Goal: Information Seeking & Learning: Learn about a topic

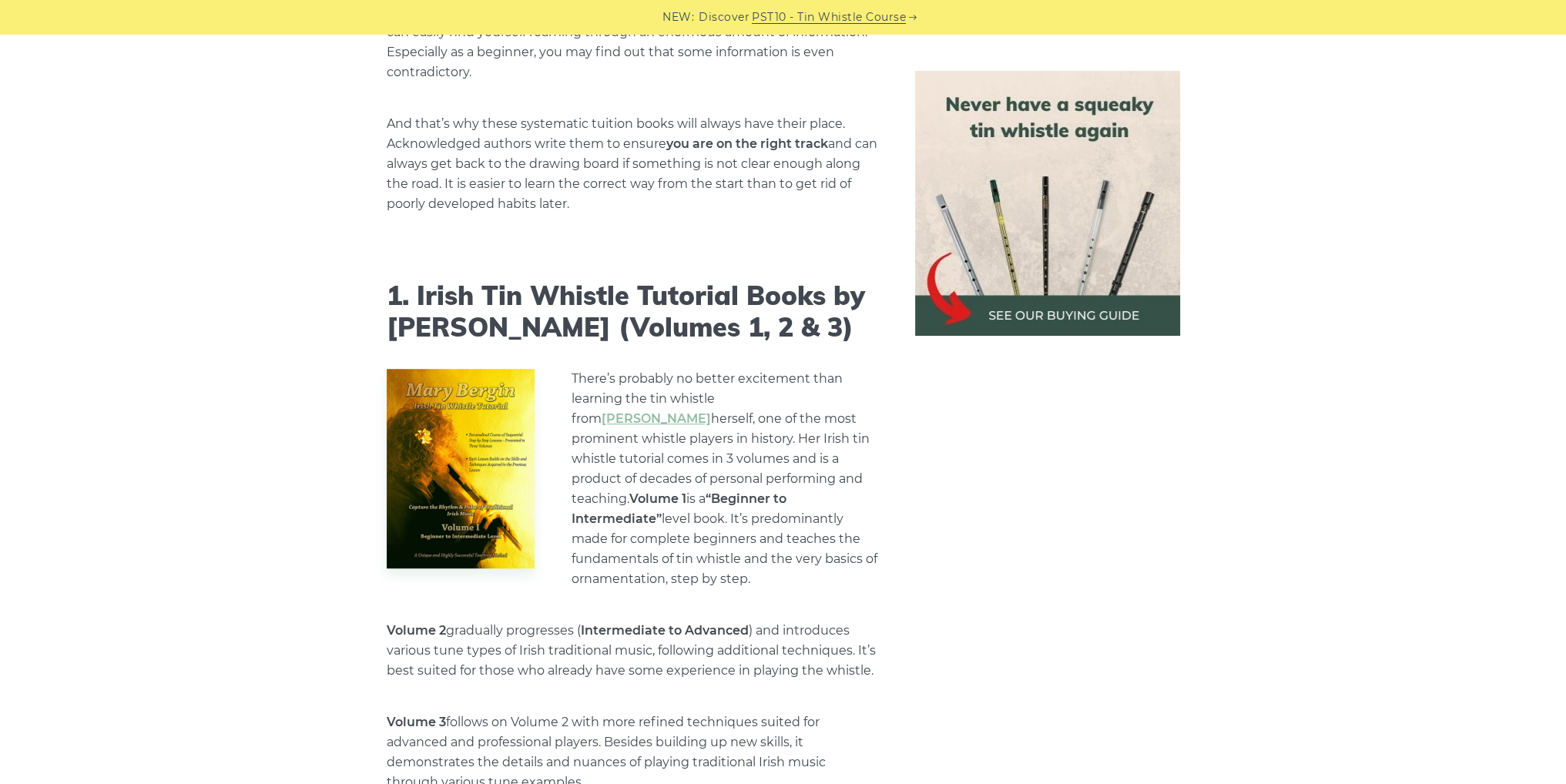
scroll to position [1283, 0]
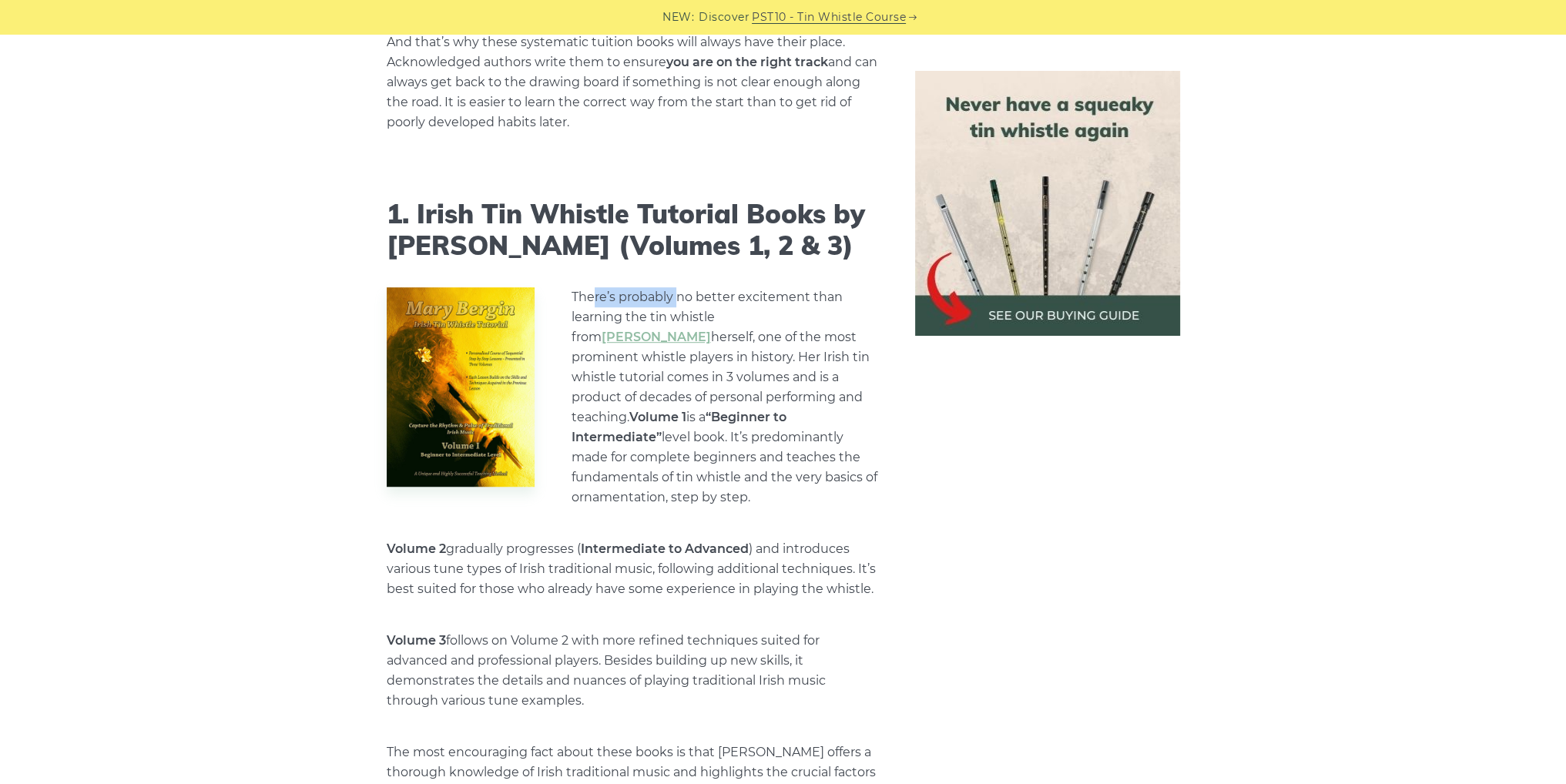
drag, startPoint x: 592, startPoint y: 278, endPoint x: 678, endPoint y: 280, distance: 86.0
click at [678, 287] on p "There’s probably no better excitement than learning the tin whistle from [PERSO…" at bounding box center [724, 396] width 306 height 220
click at [612, 298] on p "There’s probably no better excitement than learning the tin whistle from [PERSO…" at bounding box center [724, 396] width 306 height 220
drag, startPoint x: 586, startPoint y: 311, endPoint x: 769, endPoint y: 320, distance: 183.2
click at [769, 320] on p "There’s probably no better excitement than learning the tin whistle from [PERSO…" at bounding box center [724, 396] width 306 height 220
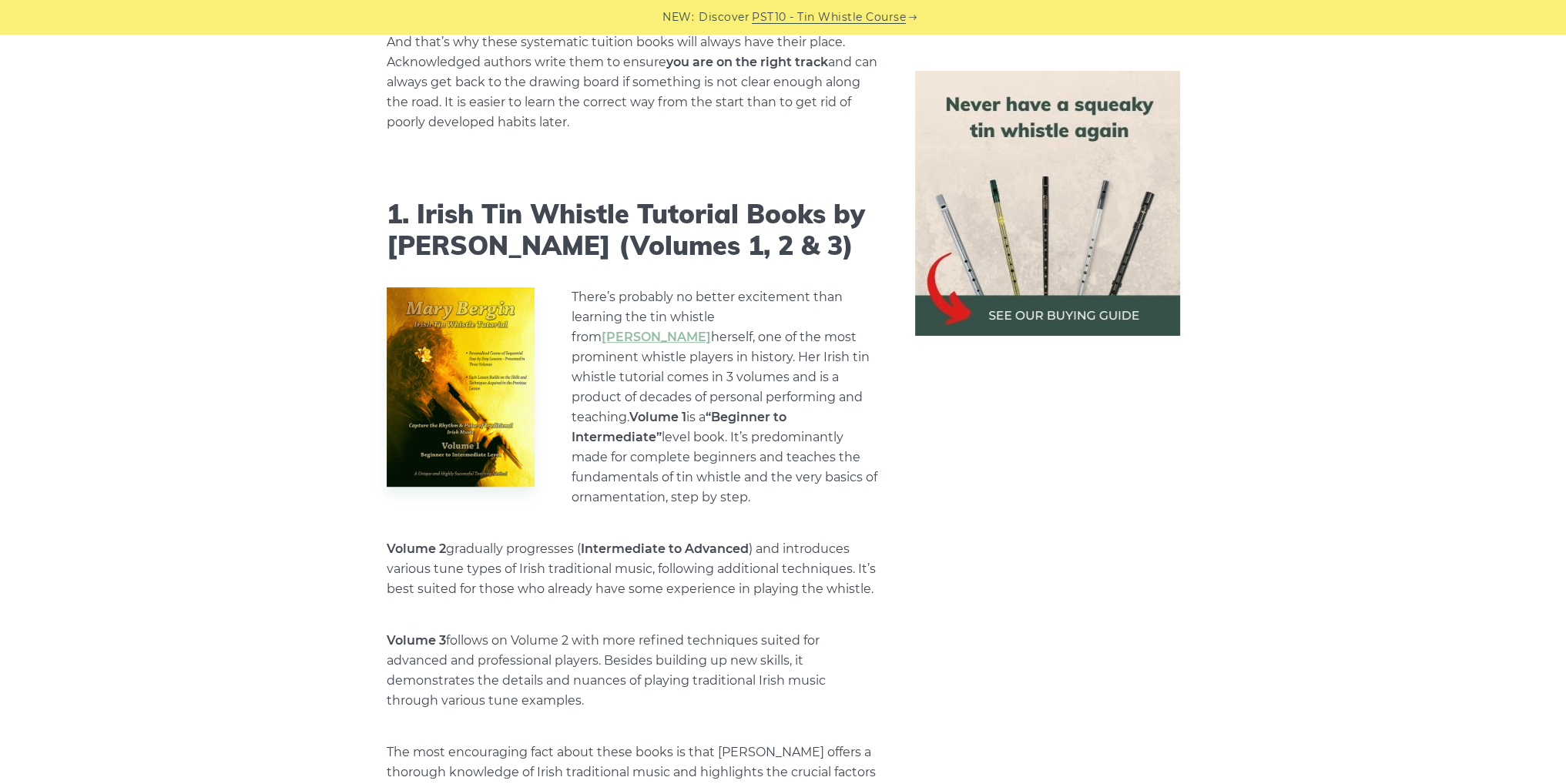
click at [654, 343] on p "There’s probably no better excitement than learning the tin whistle from [PERSO…" at bounding box center [724, 396] width 306 height 220
drag, startPoint x: 700, startPoint y: 343, endPoint x: 791, endPoint y: 345, distance: 91.0
click at [791, 345] on p "There’s probably no better excitement than learning the tin whistle from [PERSO…" at bounding box center [724, 396] width 306 height 220
click at [827, 340] on p "There’s probably no better excitement than learning the tin whistle from [PERSO…" at bounding box center [724, 396] width 306 height 220
drag, startPoint x: 582, startPoint y: 356, endPoint x: 798, endPoint y: 357, distance: 216.0
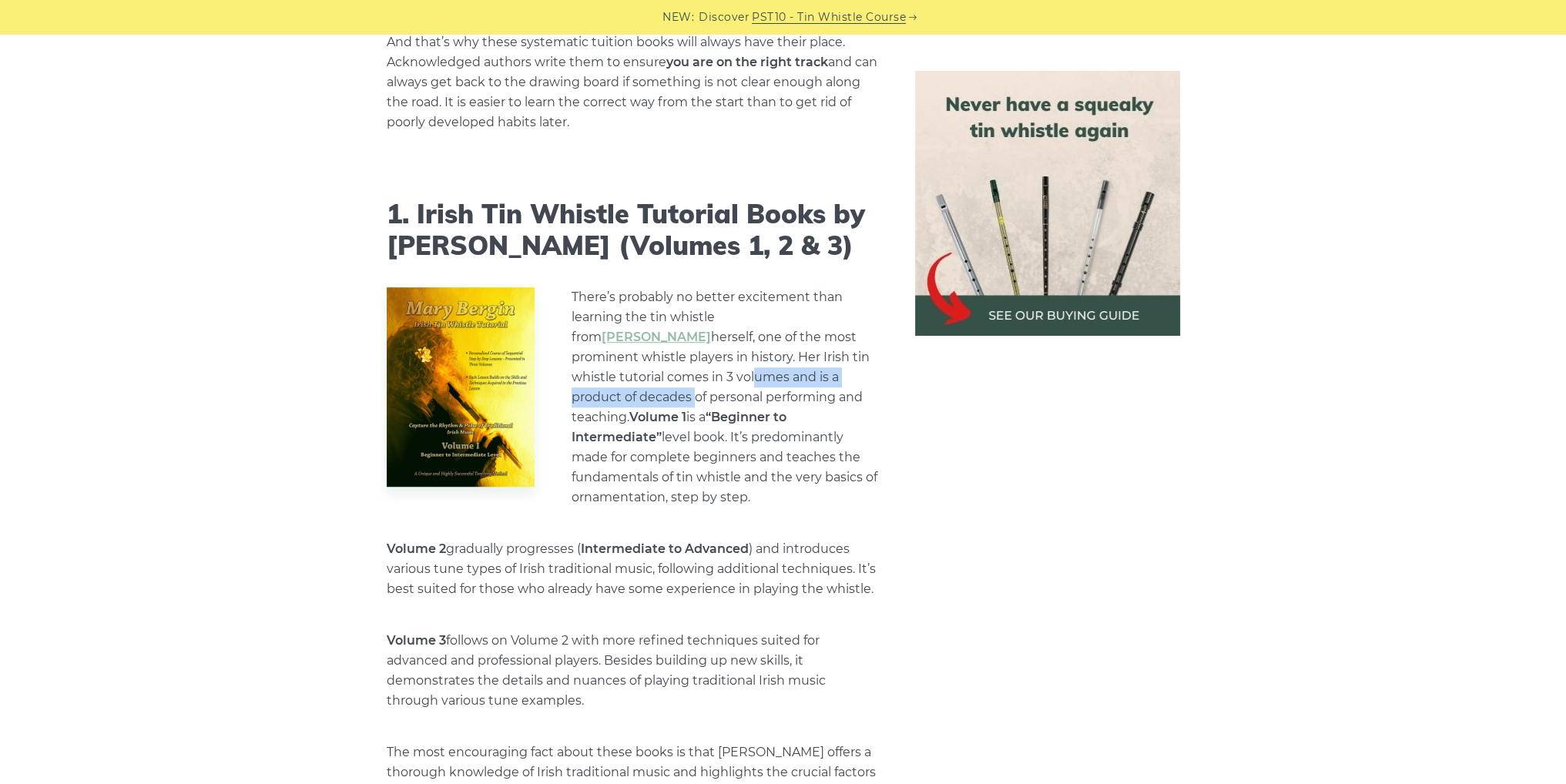
click at [798, 357] on p "There’s probably no better excitement than learning the tin whistle from [PERSO…" at bounding box center [724, 396] width 306 height 220
drag, startPoint x: 490, startPoint y: 512, endPoint x: 544, endPoint y: 512, distance: 54.0
click at [544, 539] on p "Volume 2 gradually progresses ( Intermediate to Advanced ) and introduces vario…" at bounding box center [632, 569] width 491 height 60
drag, startPoint x: 565, startPoint y: 516, endPoint x: 702, endPoint y: 484, distance: 140.7
click at [737, 539] on p "Volume 2 gradually progresses ( Intermediate to Advanced ) and introduces vario…" at bounding box center [632, 569] width 491 height 60
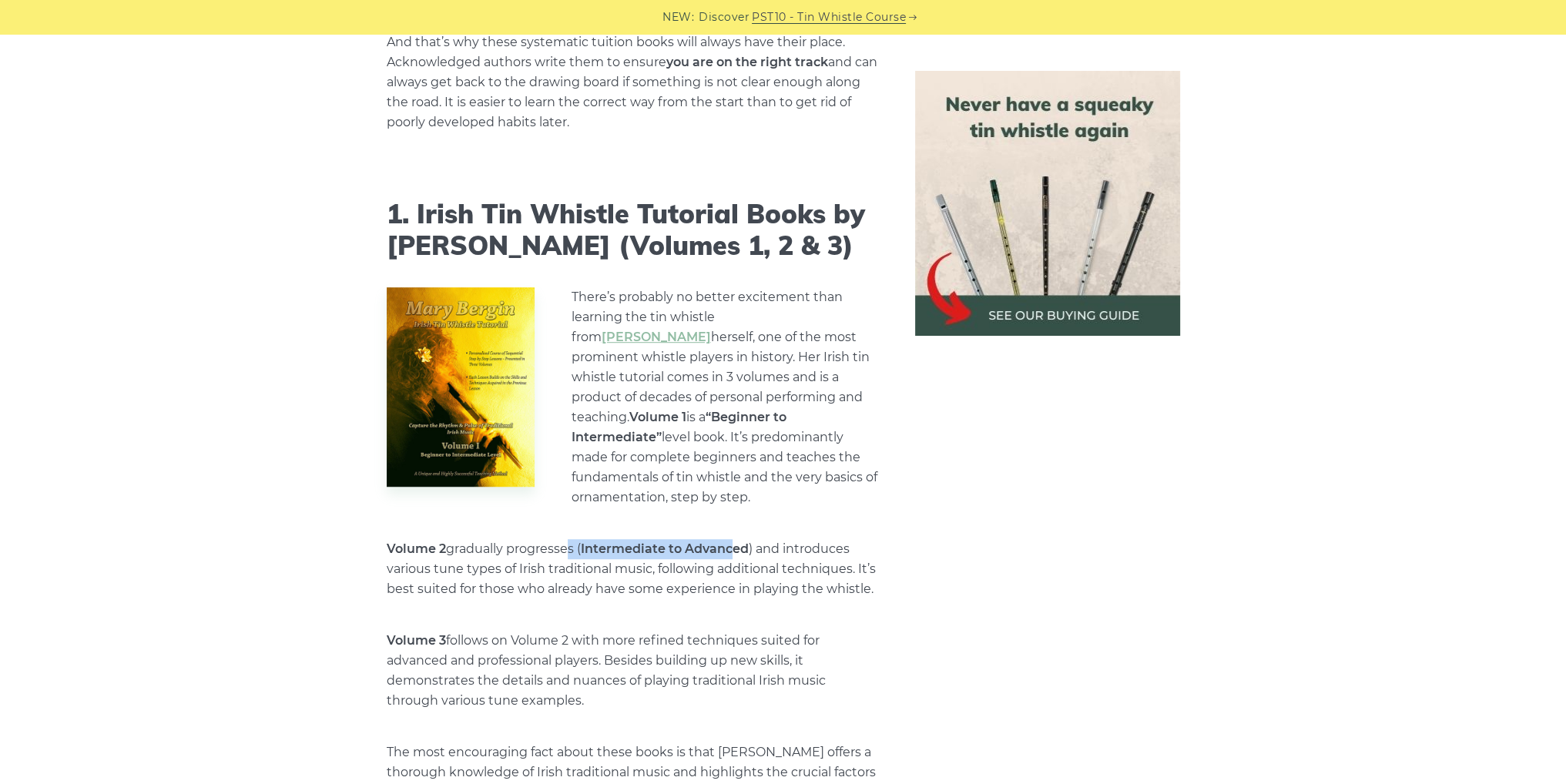
scroll to position [1540, 0]
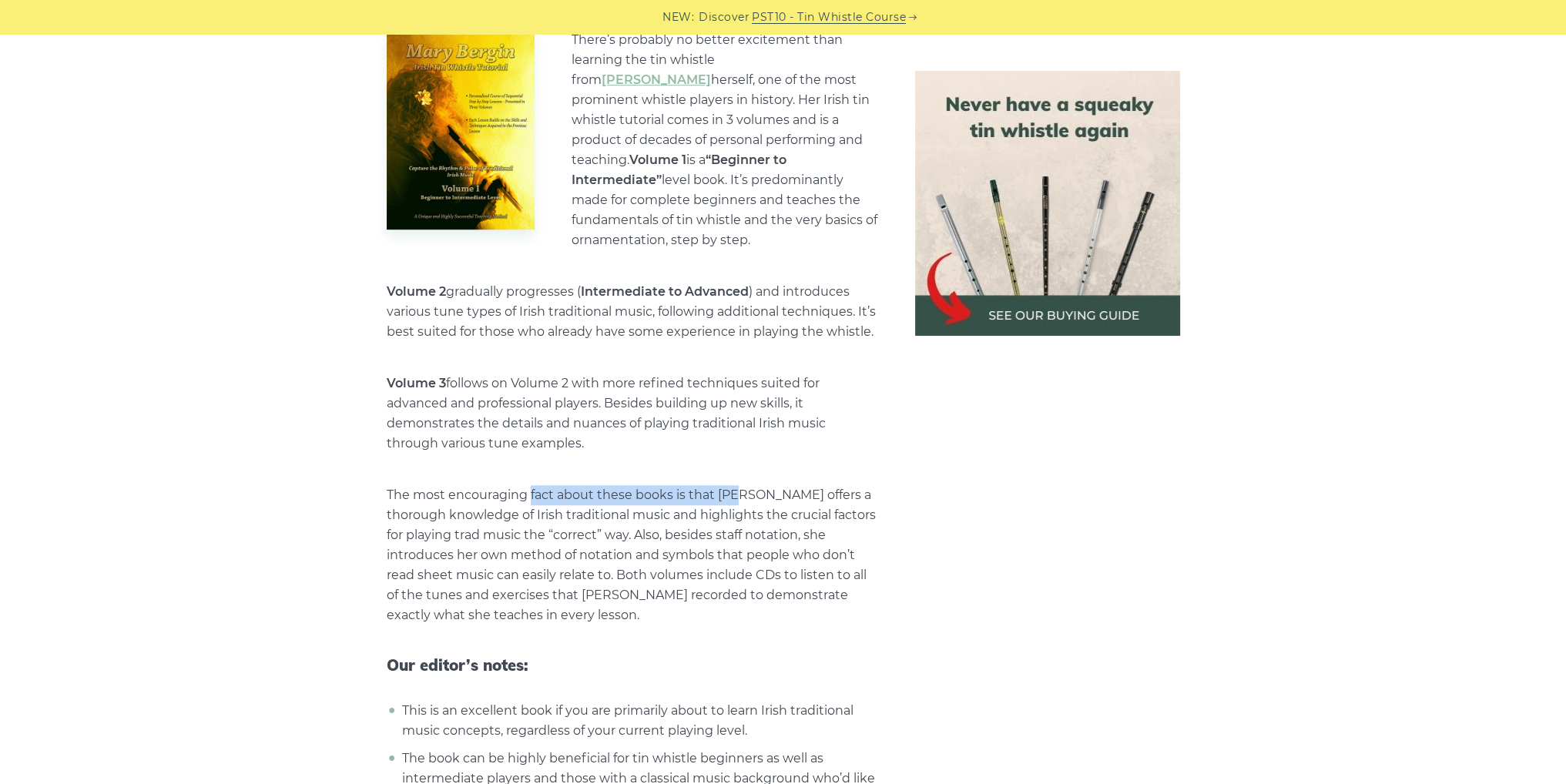
drag, startPoint x: 648, startPoint y: 466, endPoint x: 741, endPoint y: 464, distance: 93.0
click at [741, 485] on p "The most encouraging fact about these books is that [PERSON_NAME] offers a thor…" at bounding box center [632, 554] width 491 height 140
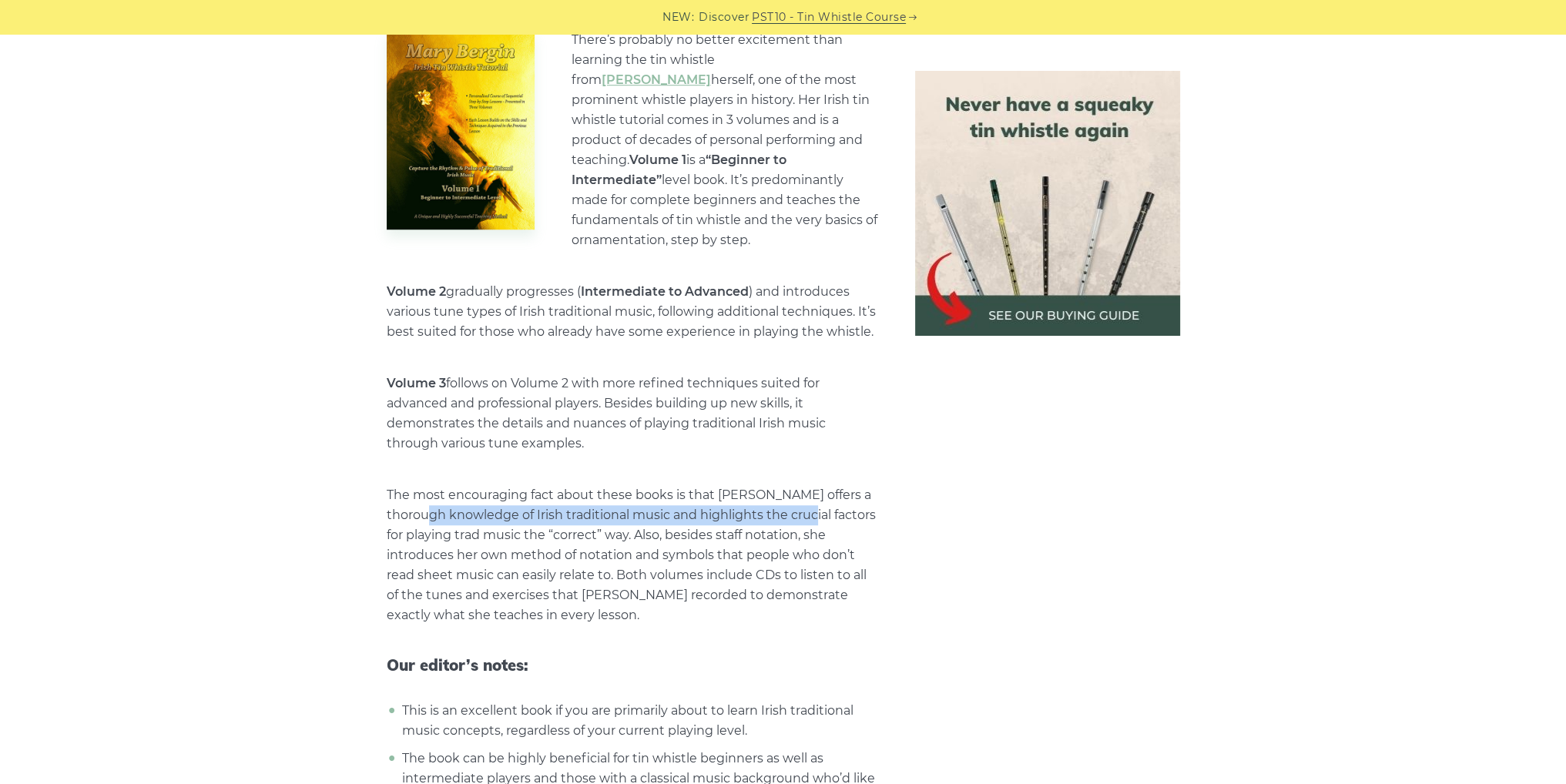
drag, startPoint x: 541, startPoint y: 486, endPoint x: 804, endPoint y: 479, distance: 263.1
click at [804, 485] on p "The most encouraging fact about these books is that [PERSON_NAME] offers a thor…" at bounding box center [632, 554] width 491 height 140
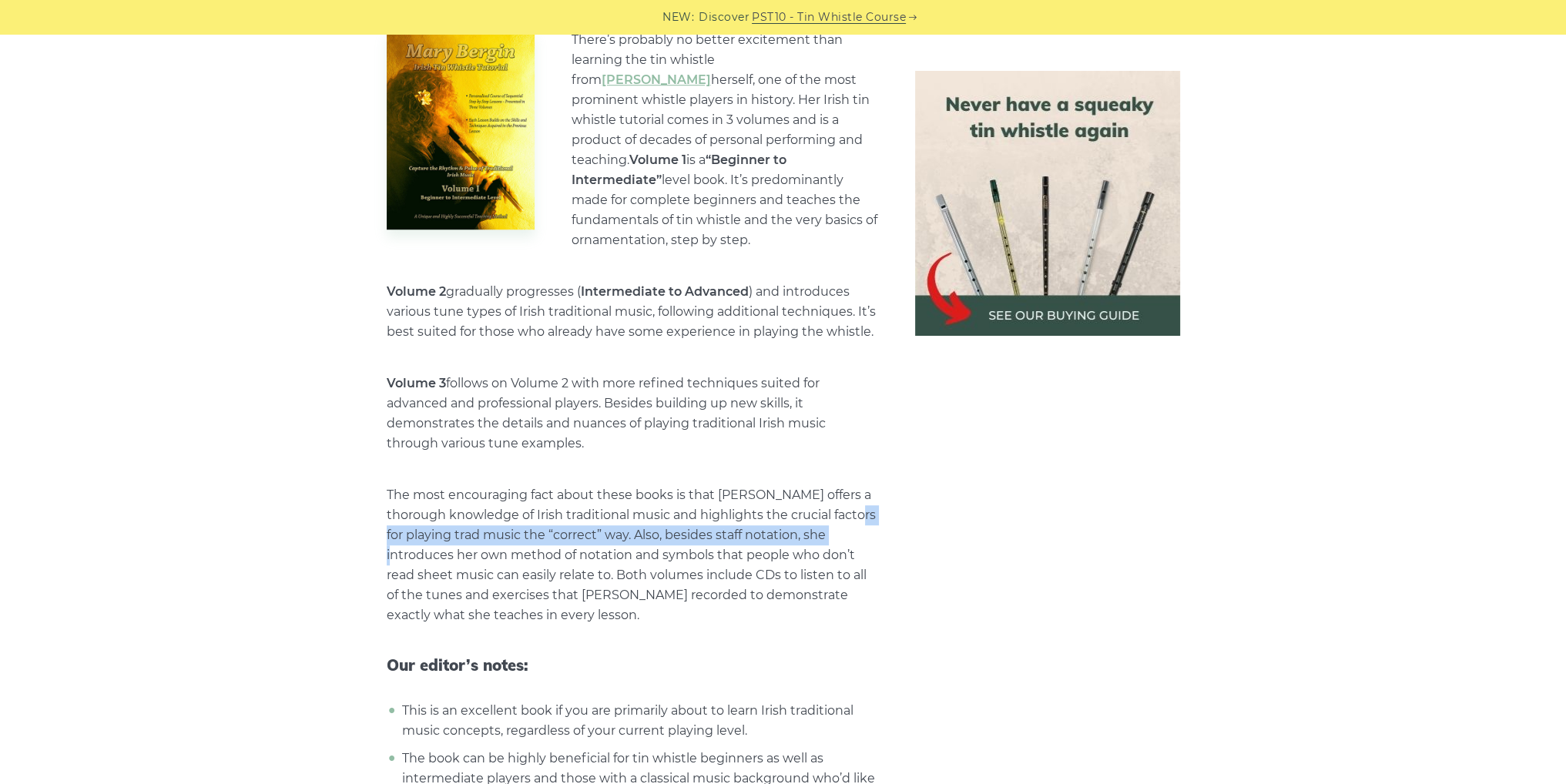
drag, startPoint x: 396, startPoint y: 503, endPoint x: 881, endPoint y: 492, distance: 485.1
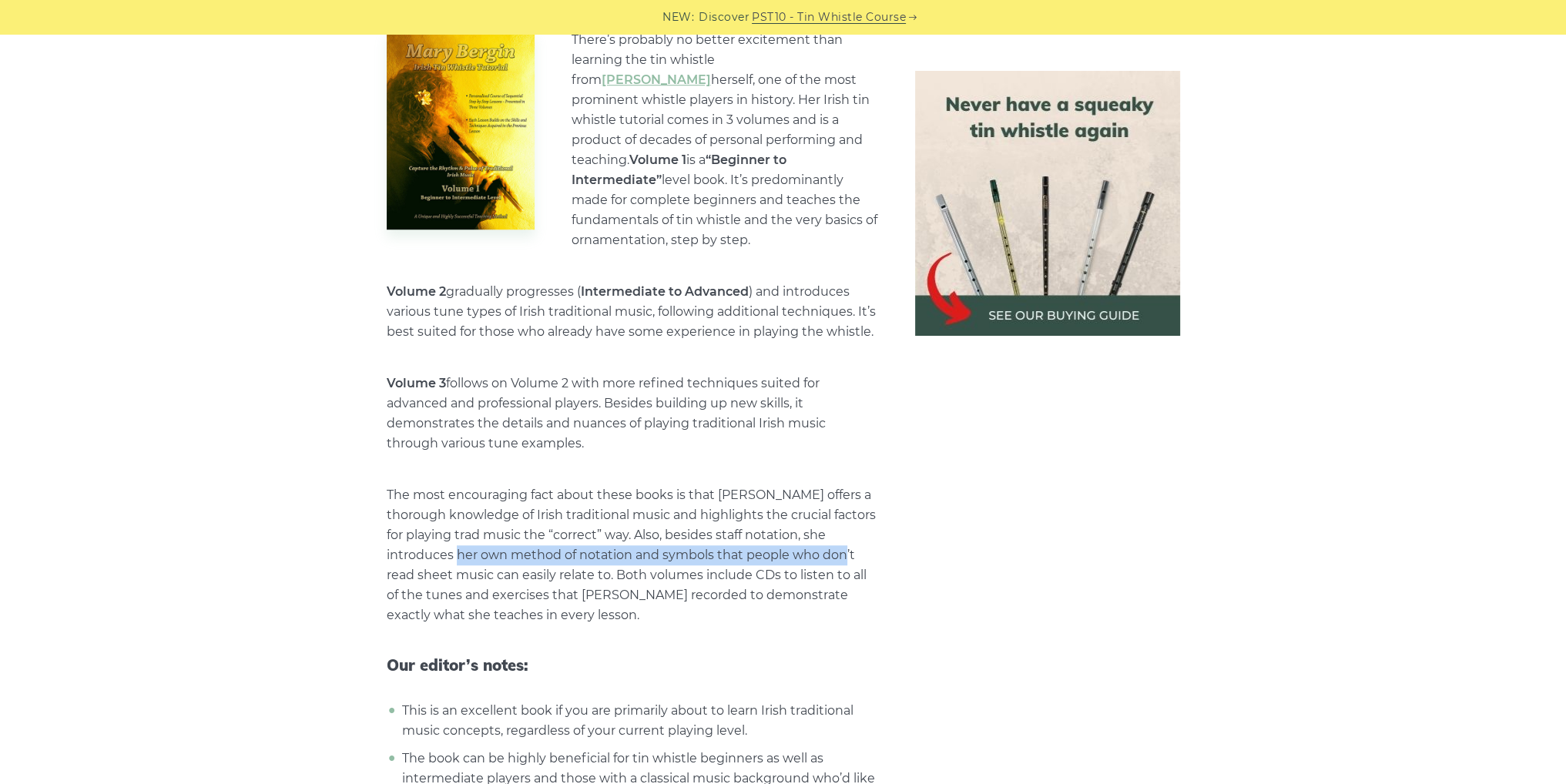
drag, startPoint x: 450, startPoint y: 516, endPoint x: 822, endPoint y: 521, distance: 372.0
click at [822, 521] on p "The most encouraging fact about these books is that [PERSON_NAME] offers a thor…" at bounding box center [632, 554] width 491 height 140
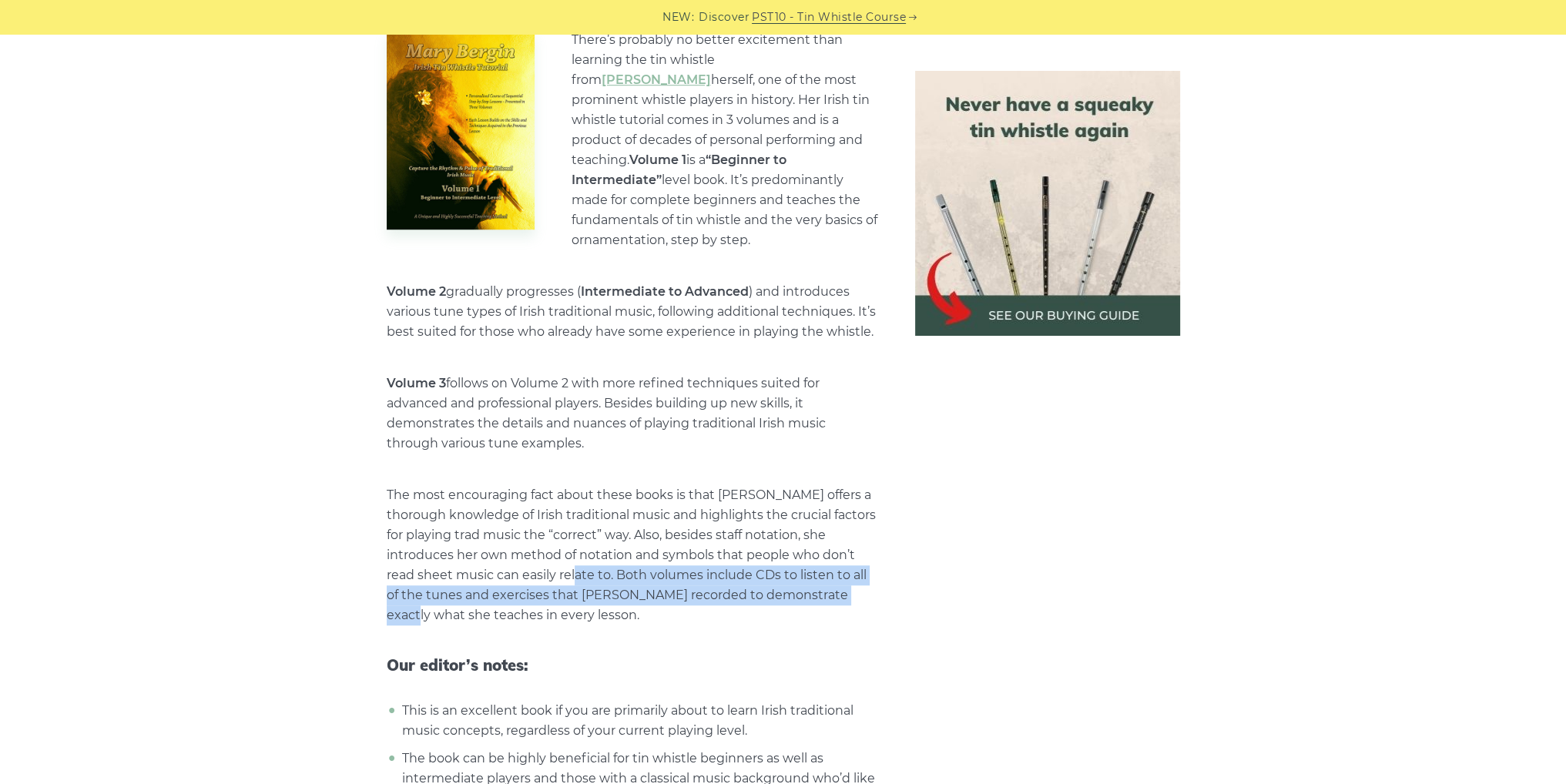
drag, startPoint x: 553, startPoint y: 543, endPoint x: 832, endPoint y: 555, distance: 279.3
click at [840, 560] on p "The most encouraging fact about these books is that [PERSON_NAME] offers a thor…" at bounding box center [632, 554] width 491 height 140
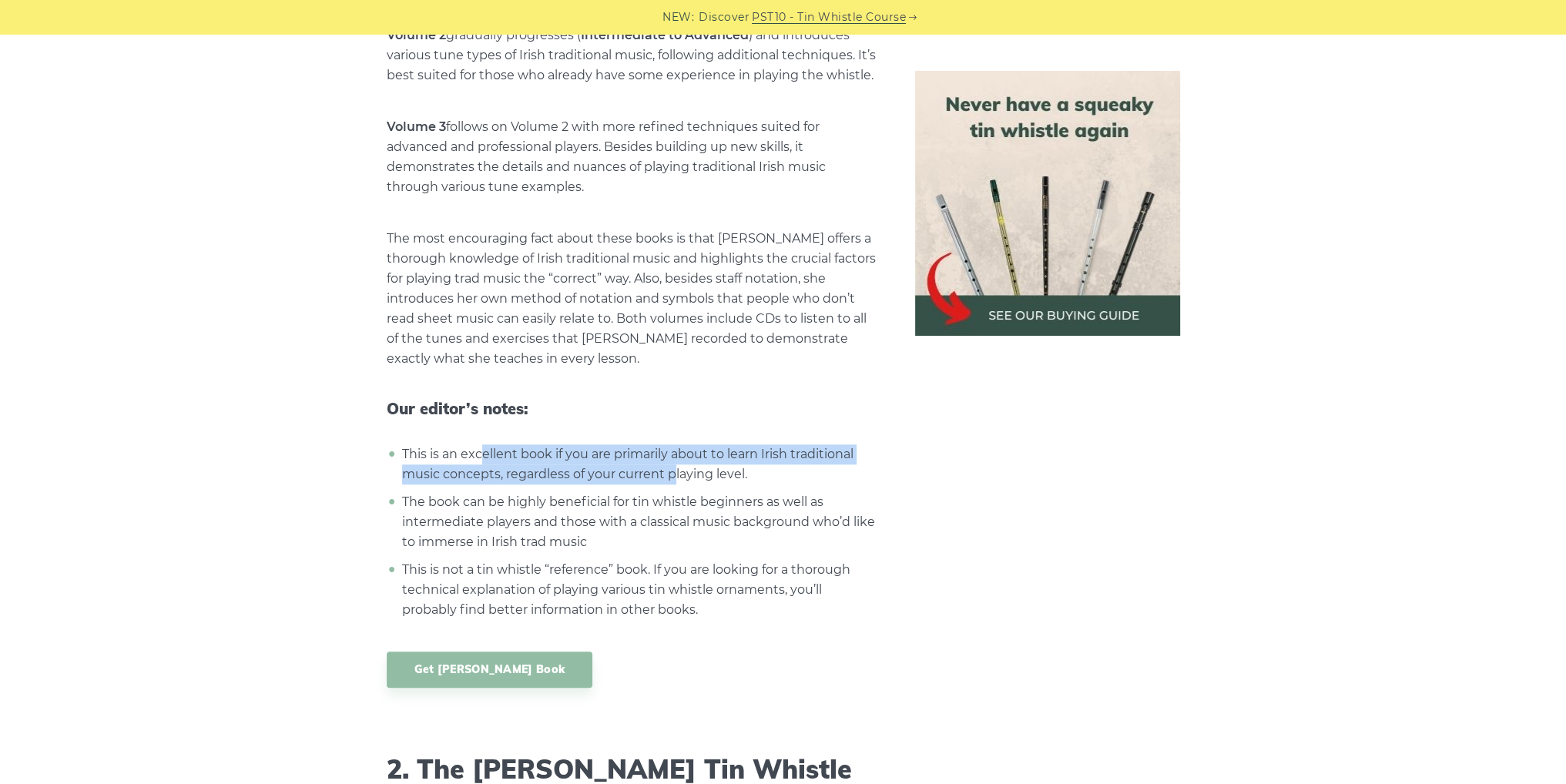
drag, startPoint x: 482, startPoint y: 419, endPoint x: 675, endPoint y: 442, distance: 194.4
click at [675, 444] on li "This is an excellent book if you are primarily about to learn Irish traditional…" at bounding box center [638, 464] width 480 height 40
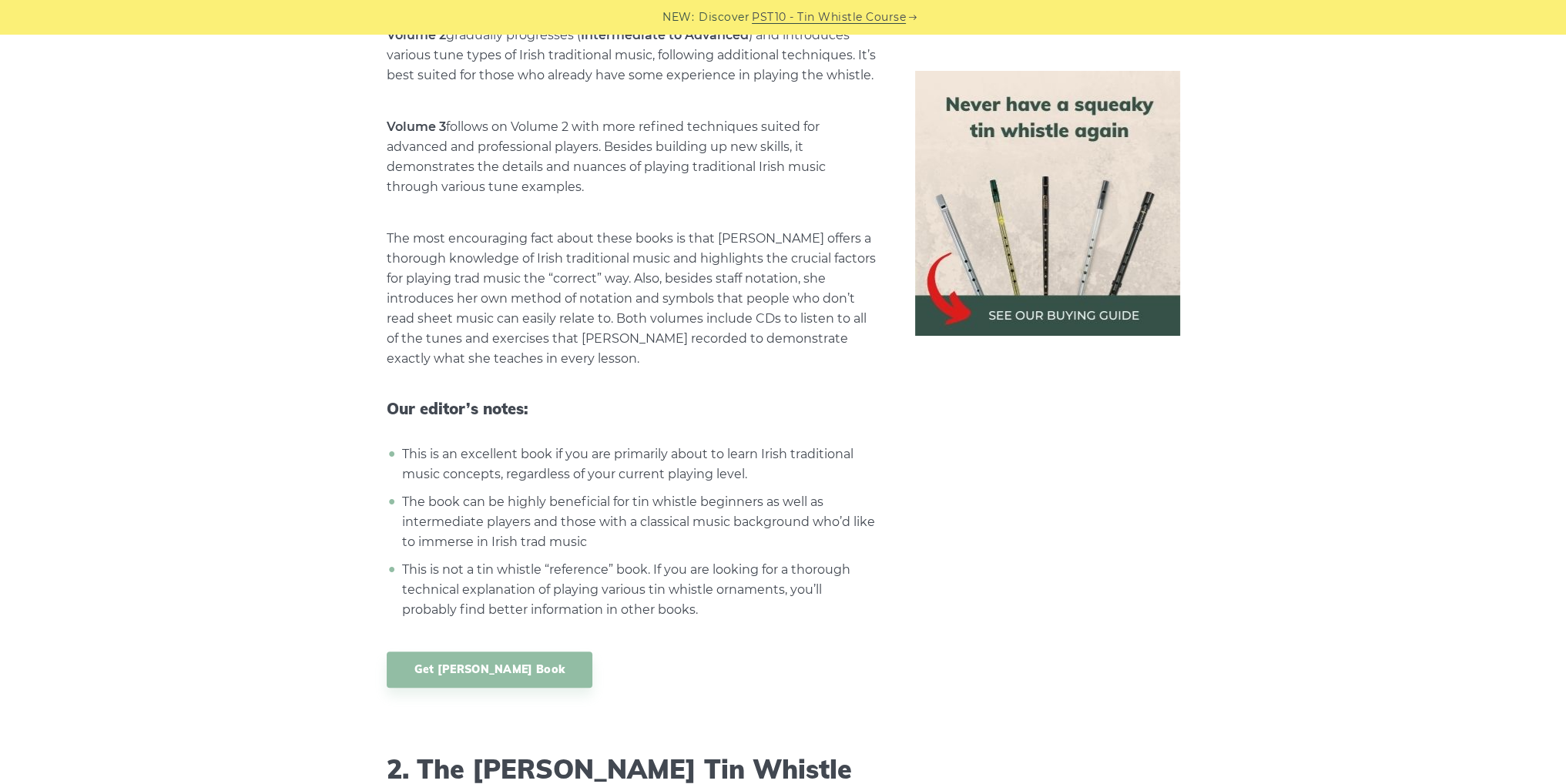
click at [708, 444] on li "This is an excellent book if you are primarily about to learn Irish traditional…" at bounding box center [638, 464] width 480 height 40
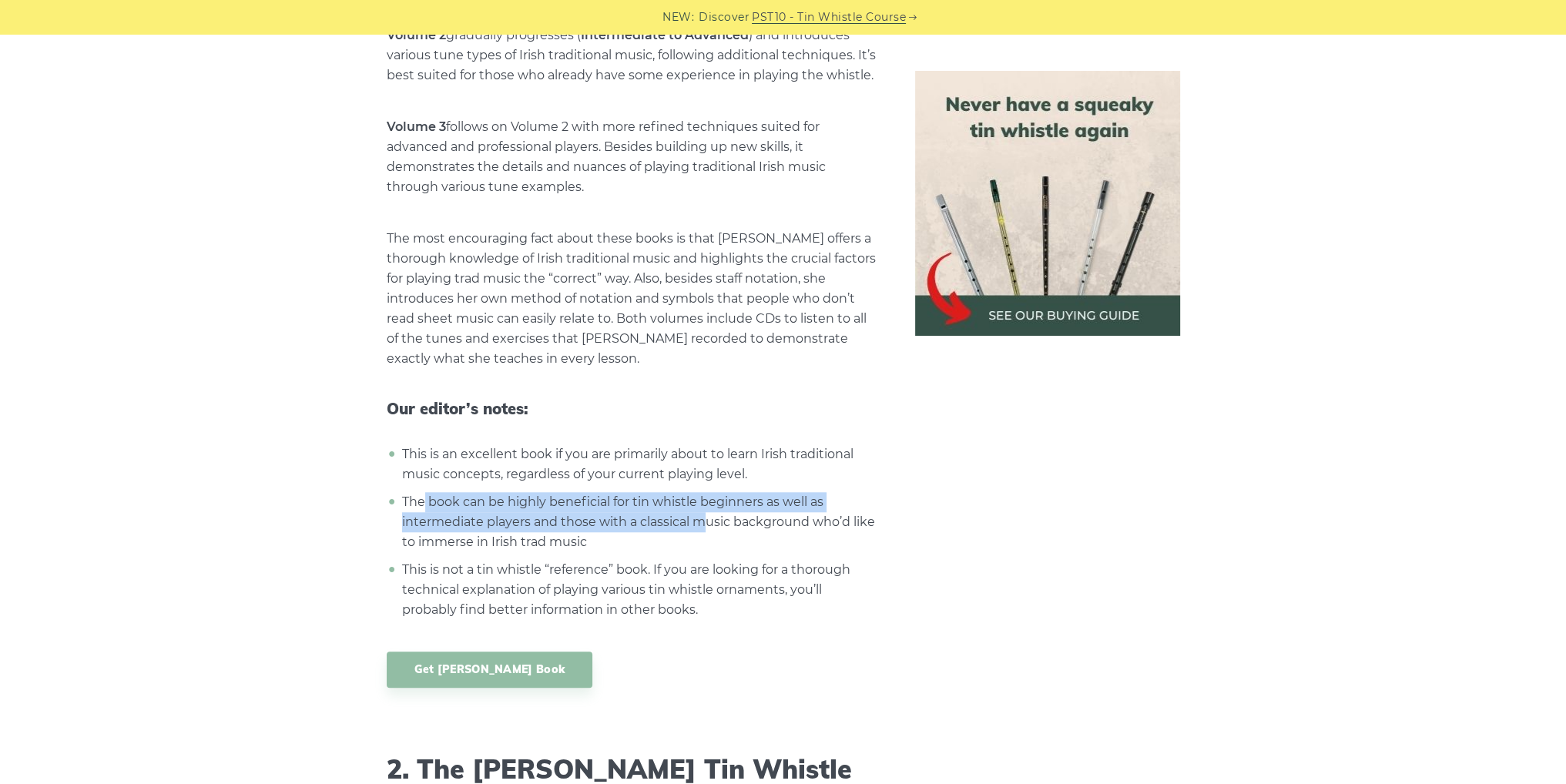
drag, startPoint x: 425, startPoint y: 466, endPoint x: 707, endPoint y: 486, distance: 282.7
click at [707, 492] on li "The book can be highly beneficial for tin whistle beginners as well as intermed…" at bounding box center [638, 522] width 480 height 60
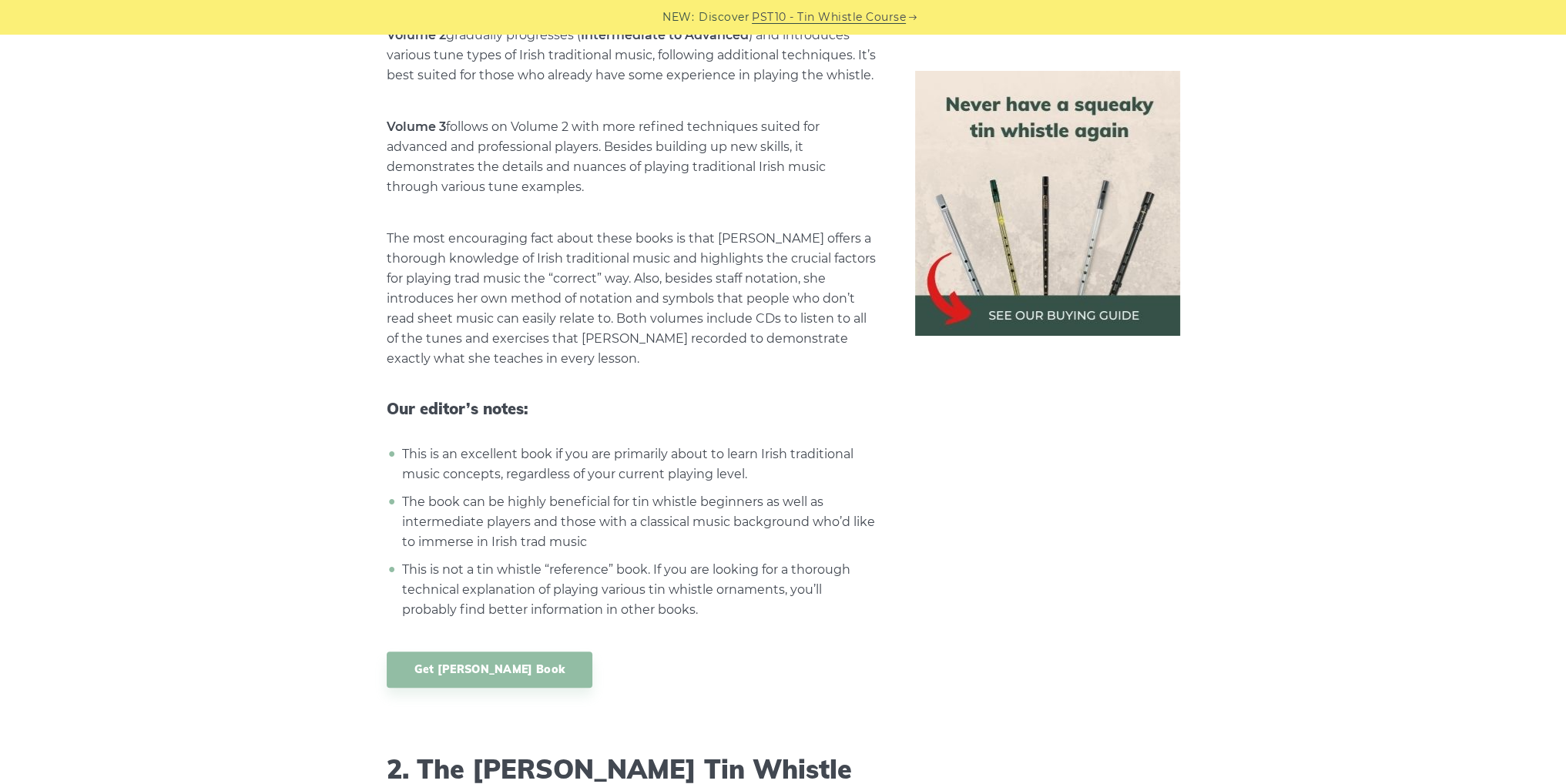
click at [745, 492] on li "The book can be highly beneficial for tin whistle beginners as well as intermed…" at bounding box center [638, 522] width 480 height 60
drag, startPoint x: 414, startPoint y: 534, endPoint x: 791, endPoint y: 527, distance: 377.1
click at [813, 560] on li "This is not a tin whistle “reference” book. If you are looking for a thorough t…" at bounding box center [638, 590] width 480 height 60
click at [579, 560] on li "This is not a tin whistle “reference” book. If you are looking for a thorough t…" at bounding box center [638, 590] width 480 height 60
drag, startPoint x: 430, startPoint y: 555, endPoint x: 753, endPoint y: 553, distance: 323.0
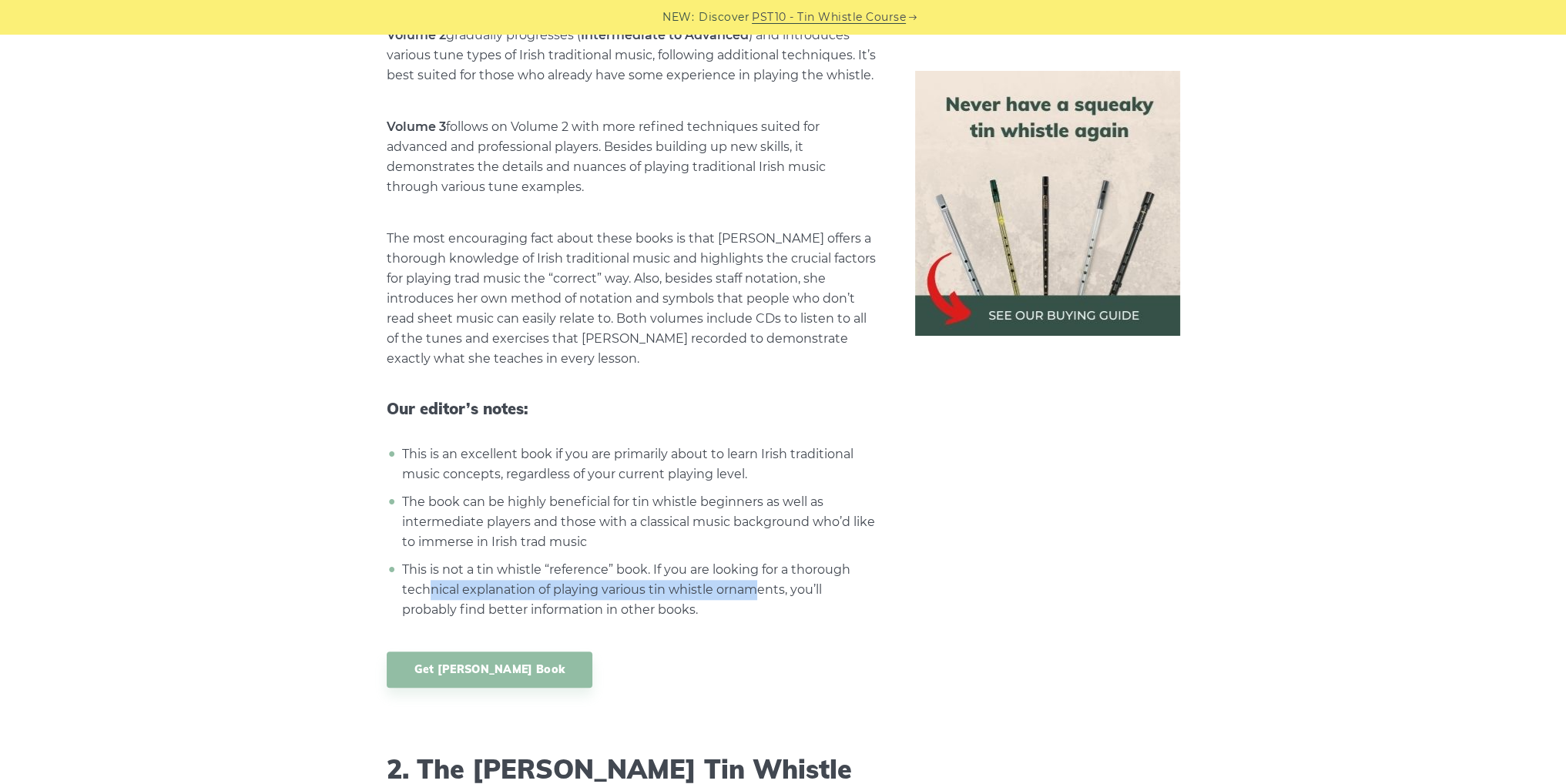
click at [753, 560] on li "This is not a tin whistle “reference” book. If you are looking for a thorough t…" at bounding box center [638, 590] width 480 height 60
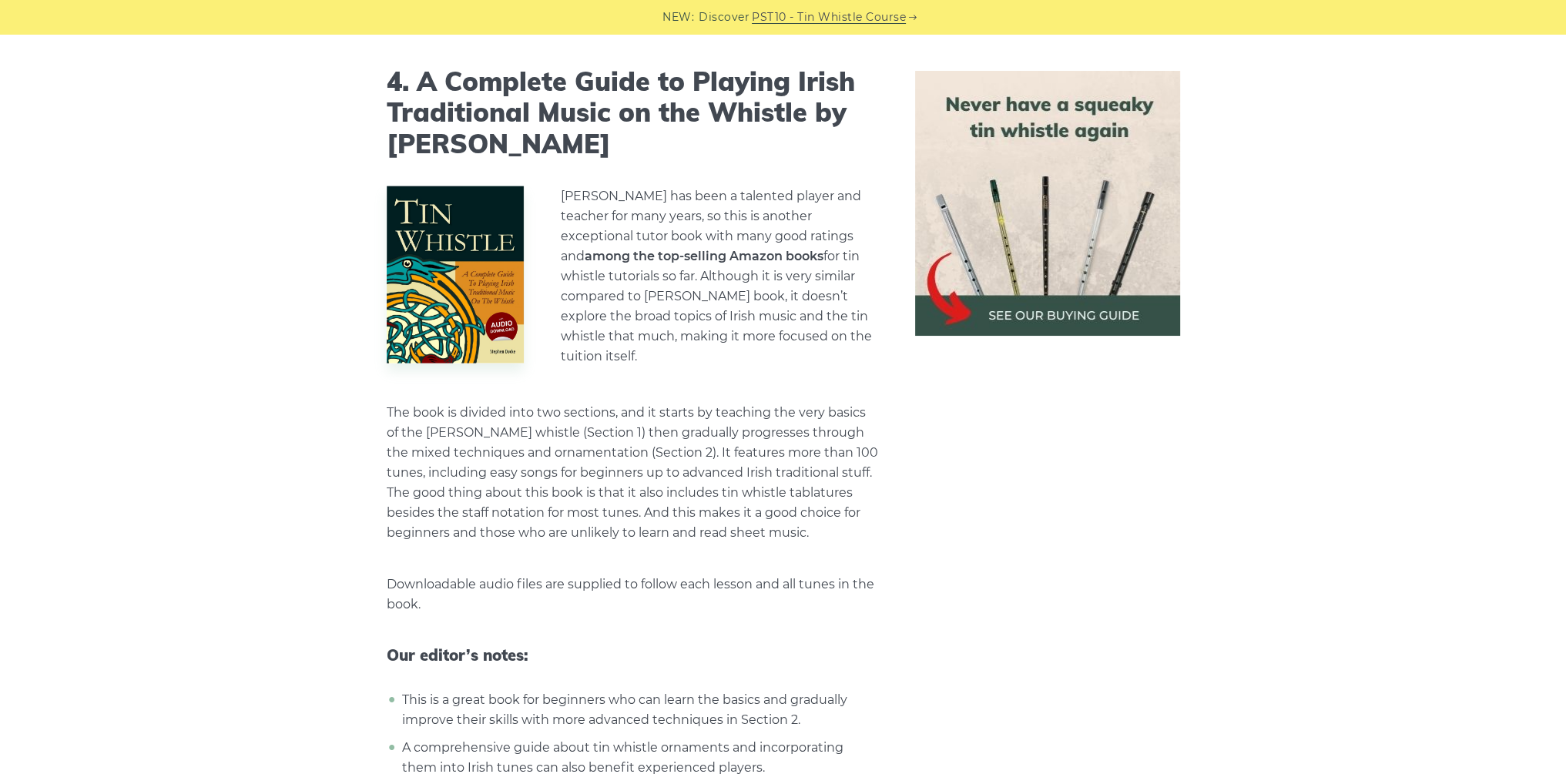
scroll to position [4362, 0]
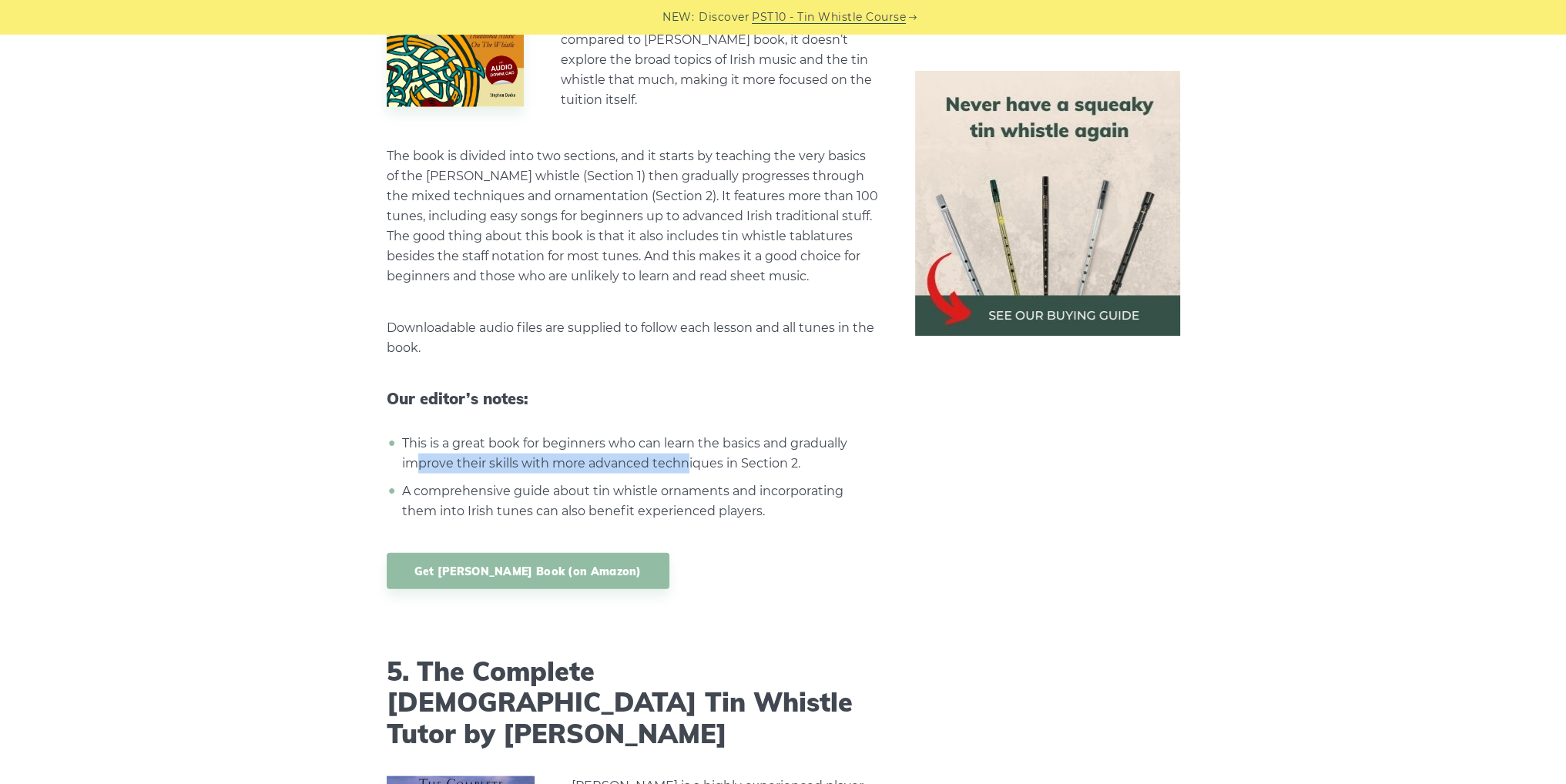
drag, startPoint x: 413, startPoint y: 419, endPoint x: 687, endPoint y: 423, distance: 274.0
click at [687, 433] on li "This is a great book for beginners who can learn the basics and gradually impro…" at bounding box center [638, 453] width 480 height 40
click at [715, 433] on li "This is a great book for beginners who can learn the basics and gradually impro…" at bounding box center [638, 453] width 480 height 40
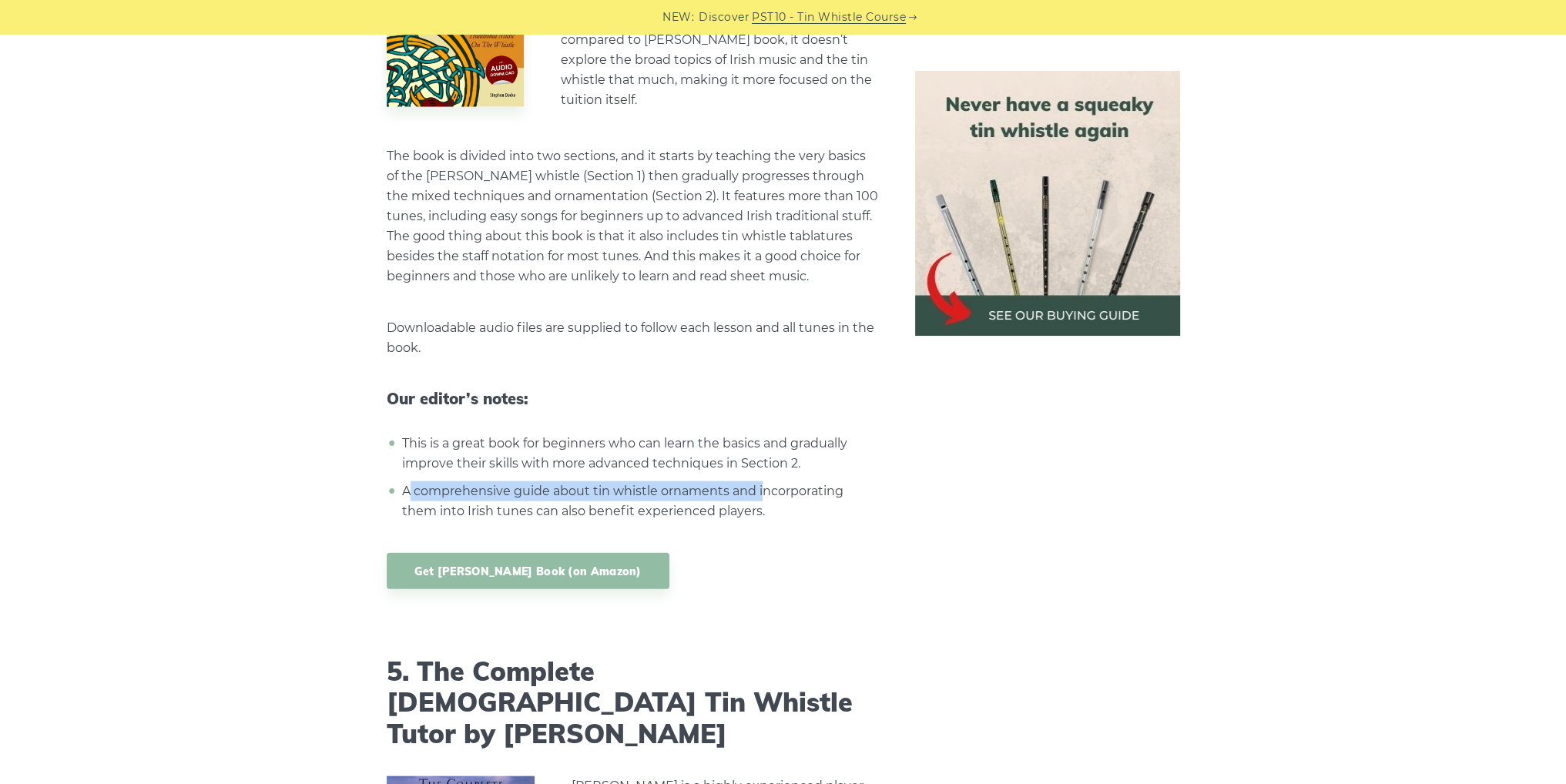
drag, startPoint x: 406, startPoint y: 446, endPoint x: 761, endPoint y: 445, distance: 355.0
click at [761, 481] on li "A comprehensive guide about tin whistle ornaments and incorporating them into I…" at bounding box center [638, 501] width 480 height 40
drag, startPoint x: 482, startPoint y: 464, endPoint x: 710, endPoint y: 460, distance: 228.0
click at [661, 481] on li "A comprehensive guide about tin whistle ornaments and incorporating them into I…" at bounding box center [638, 501] width 480 height 40
click at [721, 481] on li "A comprehensive guide about tin whistle ornaments and incorporating them into I…" at bounding box center [638, 501] width 480 height 40
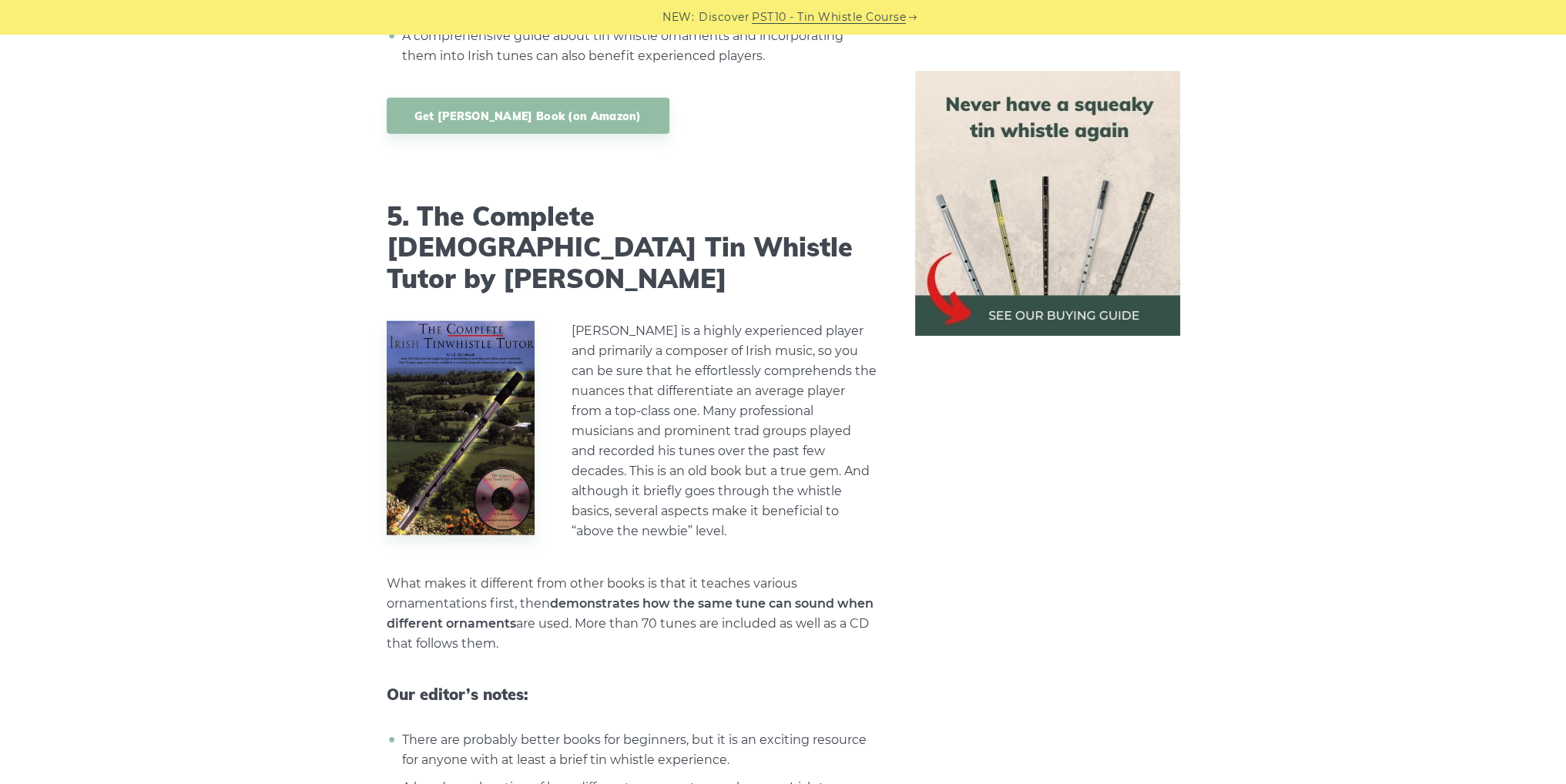
scroll to position [4876, 0]
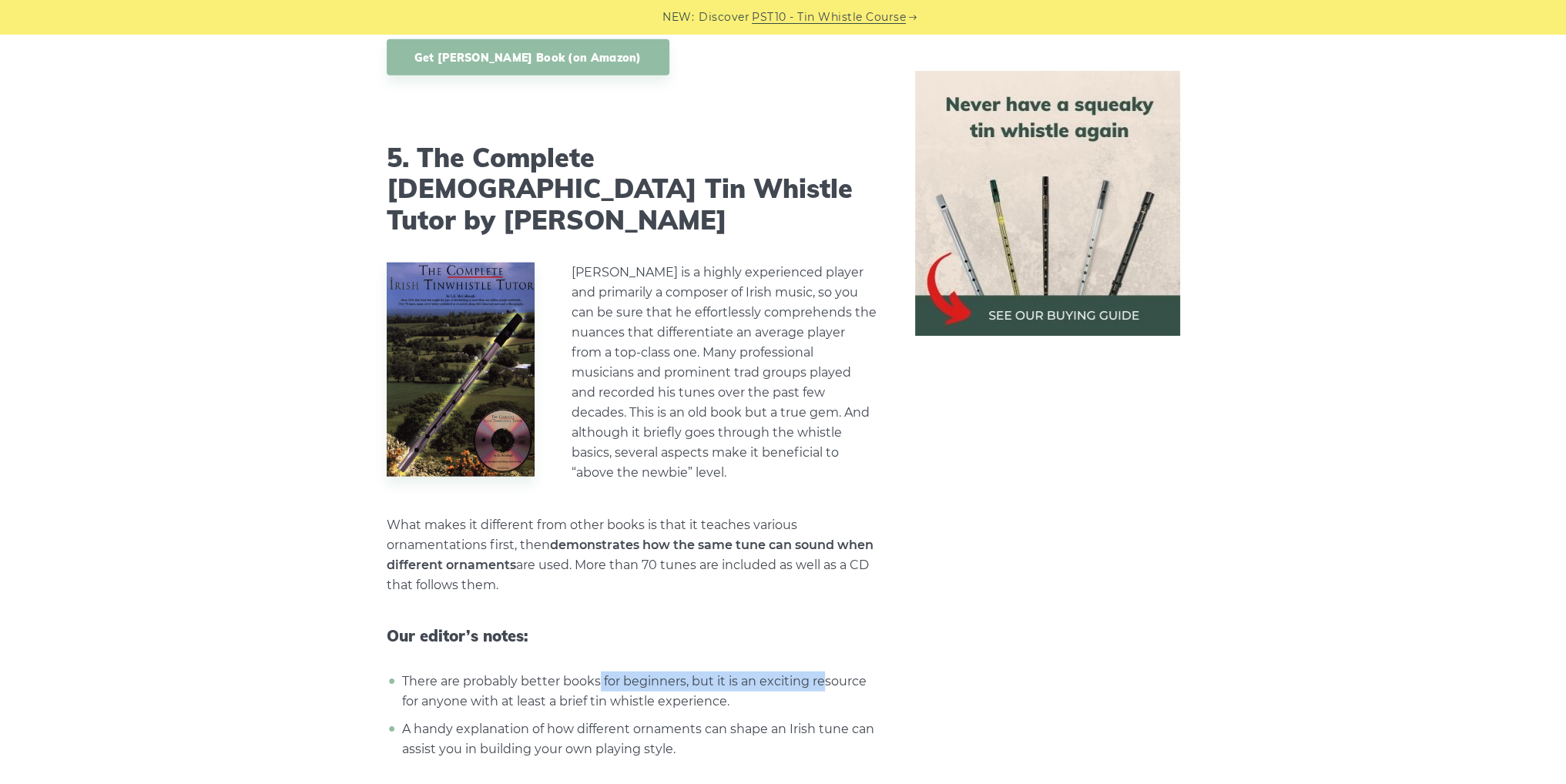
drag, startPoint x: 682, startPoint y: 607, endPoint x: 822, endPoint y: 605, distance: 140.0
click at [822, 671] on li "There are probably better books for beginners, but it is an exciting resource f…" at bounding box center [638, 690] width 480 height 40
drag, startPoint x: 511, startPoint y: 628, endPoint x: 604, endPoint y: 623, distance: 93.1
click at [604, 671] on li "There are probably better books for beginners, but it is an exciting resource f…" at bounding box center [638, 690] width 480 height 40
click at [677, 671] on li "There are probably better books for beginners, but it is an exciting resource f…" at bounding box center [638, 690] width 480 height 40
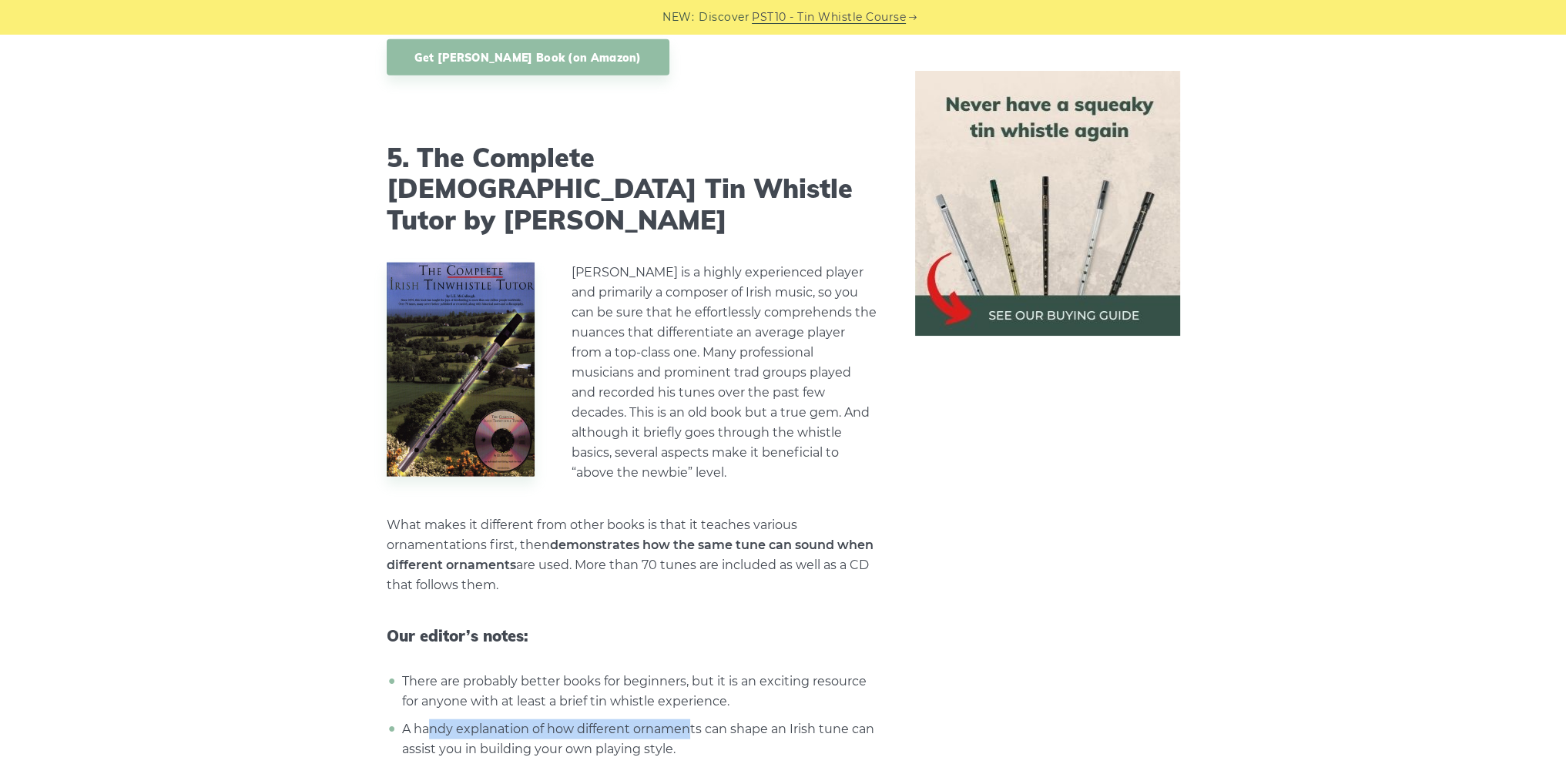
drag, startPoint x: 430, startPoint y: 645, endPoint x: 699, endPoint y: 643, distance: 269.0
click at [690, 720] on li "A handy explanation of how different ornaments can shape an Irish tune can assi…" at bounding box center [638, 739] width 480 height 40
drag, startPoint x: 722, startPoint y: 652, endPoint x: 840, endPoint y: 652, distance: 118.0
click at [840, 720] on li "A handy explanation of how different ornaments can shape an Irish tune can assi…" at bounding box center [638, 739] width 480 height 40
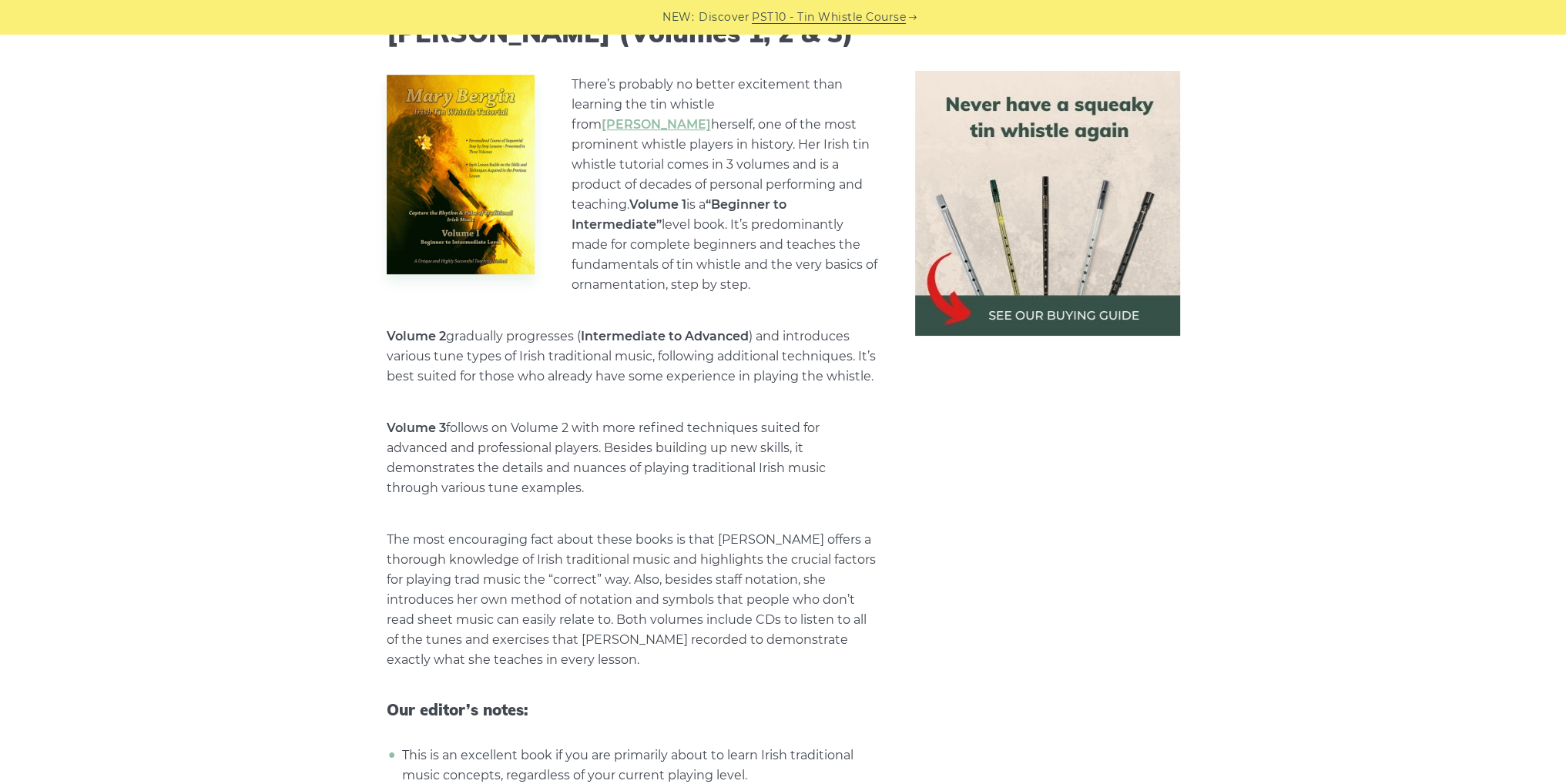
scroll to position [1540, 0]
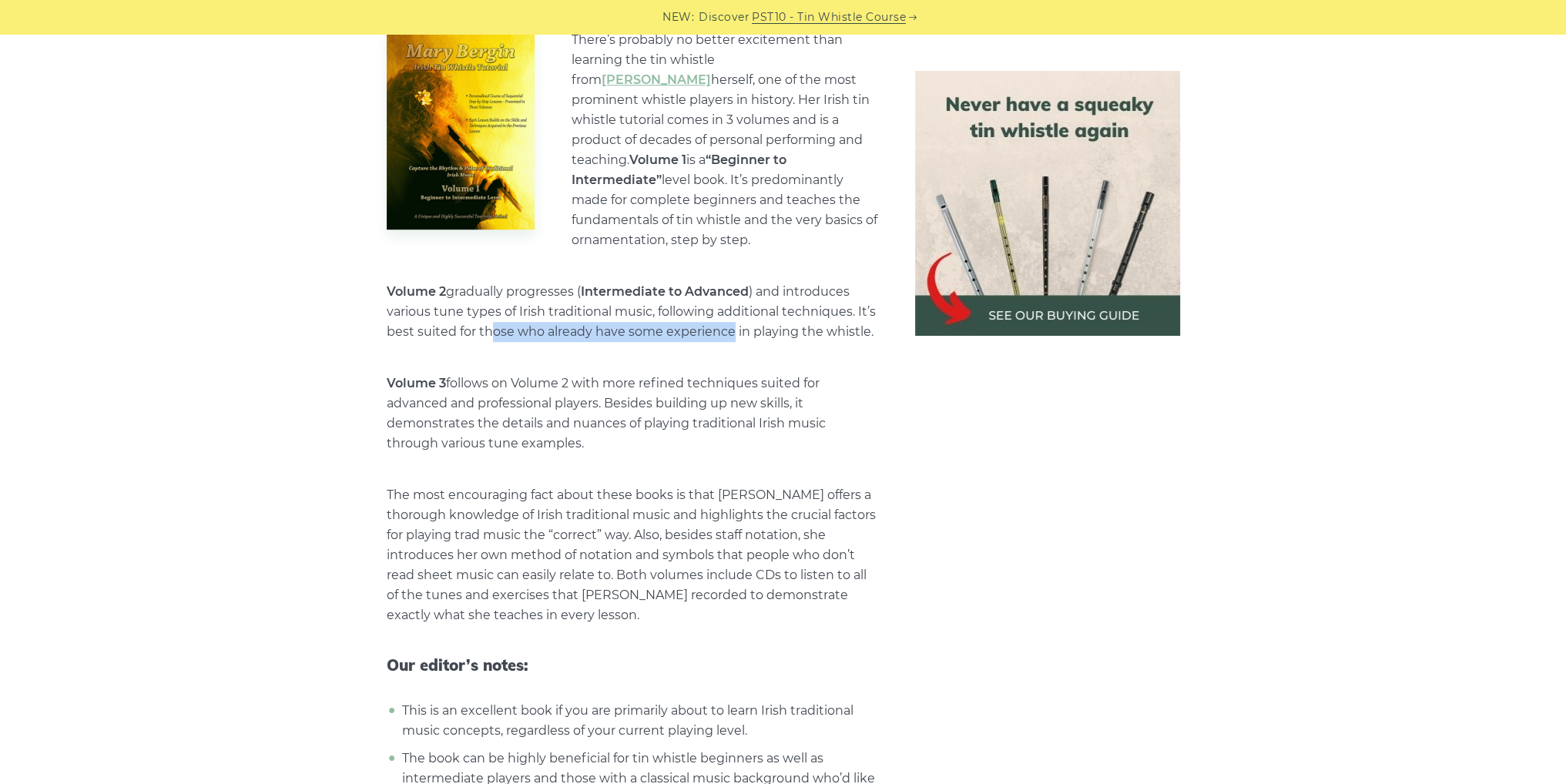
drag, startPoint x: 501, startPoint y: 298, endPoint x: 733, endPoint y: 304, distance: 232.1
click at [733, 304] on p "Volume 2 gradually progresses ( Intermediate to Advanced ) and introduces vario…" at bounding box center [632, 312] width 491 height 60
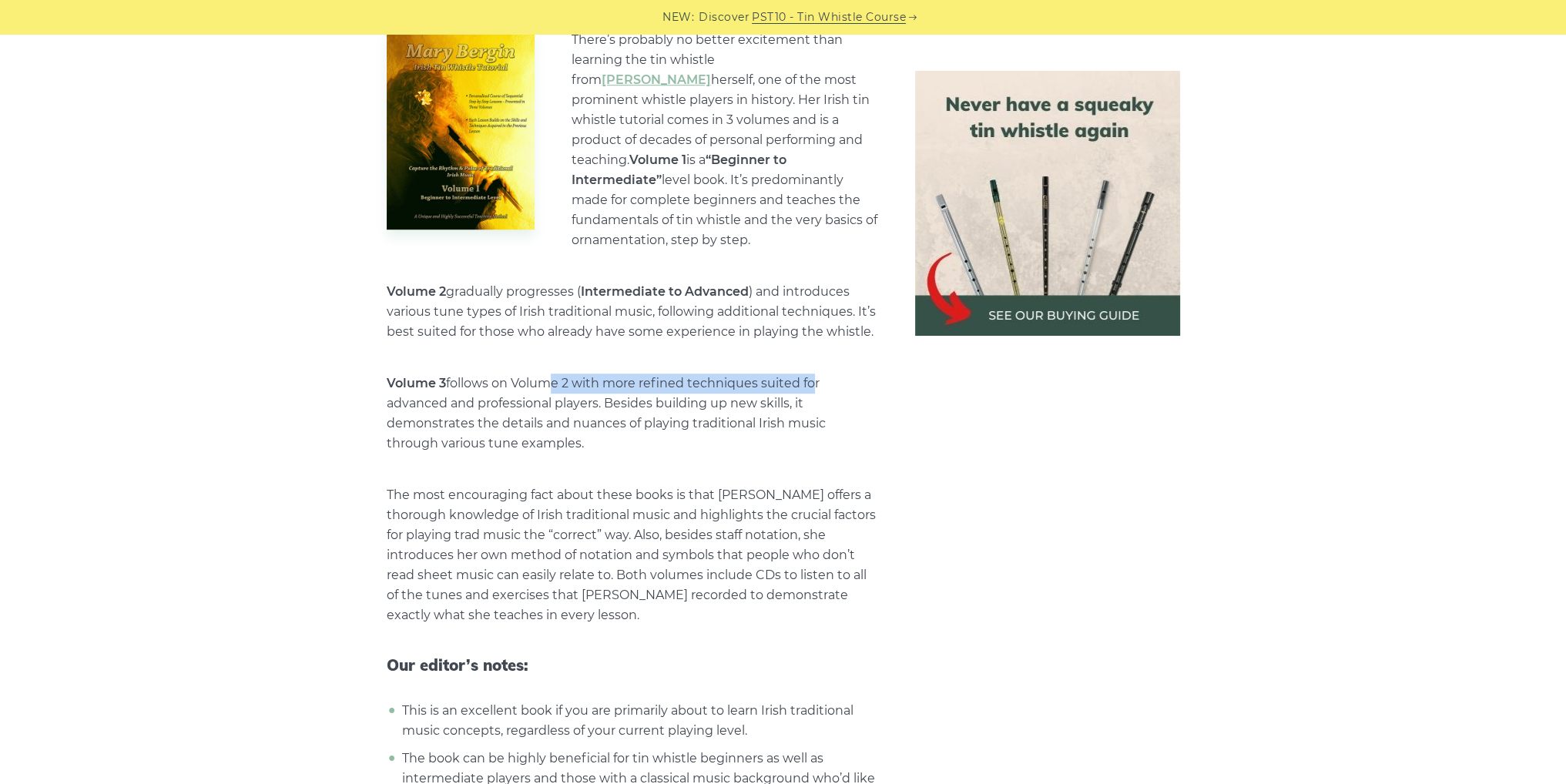
drag, startPoint x: 541, startPoint y: 351, endPoint x: 798, endPoint y: 351, distance: 257.0
click at [809, 373] on p "Volume 3 follows on Volume 2 with more refined techniques suited for advanced a…" at bounding box center [632, 413] width 491 height 80
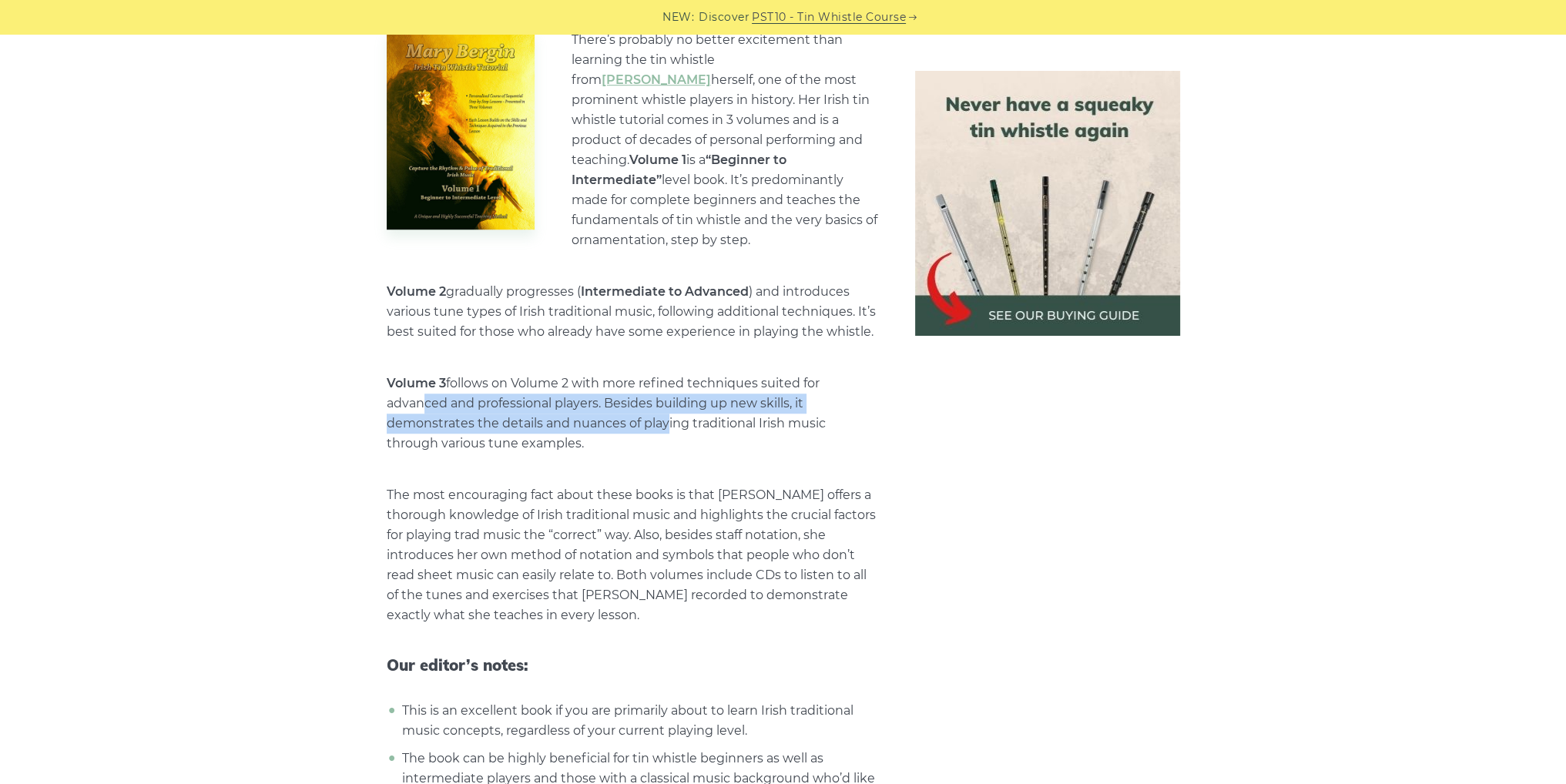
drag, startPoint x: 419, startPoint y: 370, endPoint x: 692, endPoint y: 394, distance: 274.1
click at [672, 395] on p "Volume 3 follows on Volume 2 with more refined techniques suited for advanced a…" at bounding box center [632, 413] width 491 height 80
click at [736, 388] on p "Volume 3 follows on Volume 2 with more refined techniques suited for advanced a…" at bounding box center [632, 413] width 491 height 80
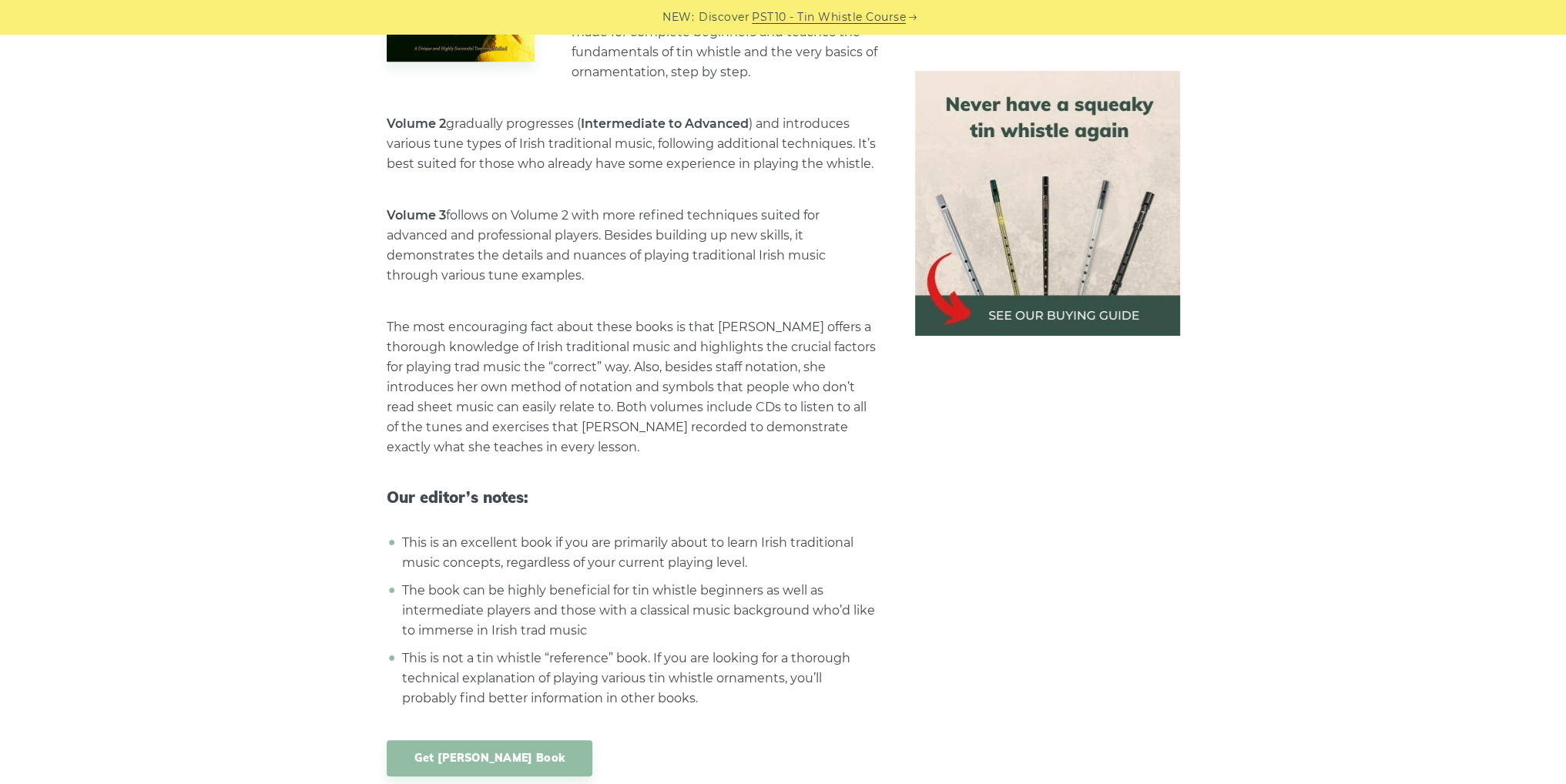
scroll to position [1797, 0]
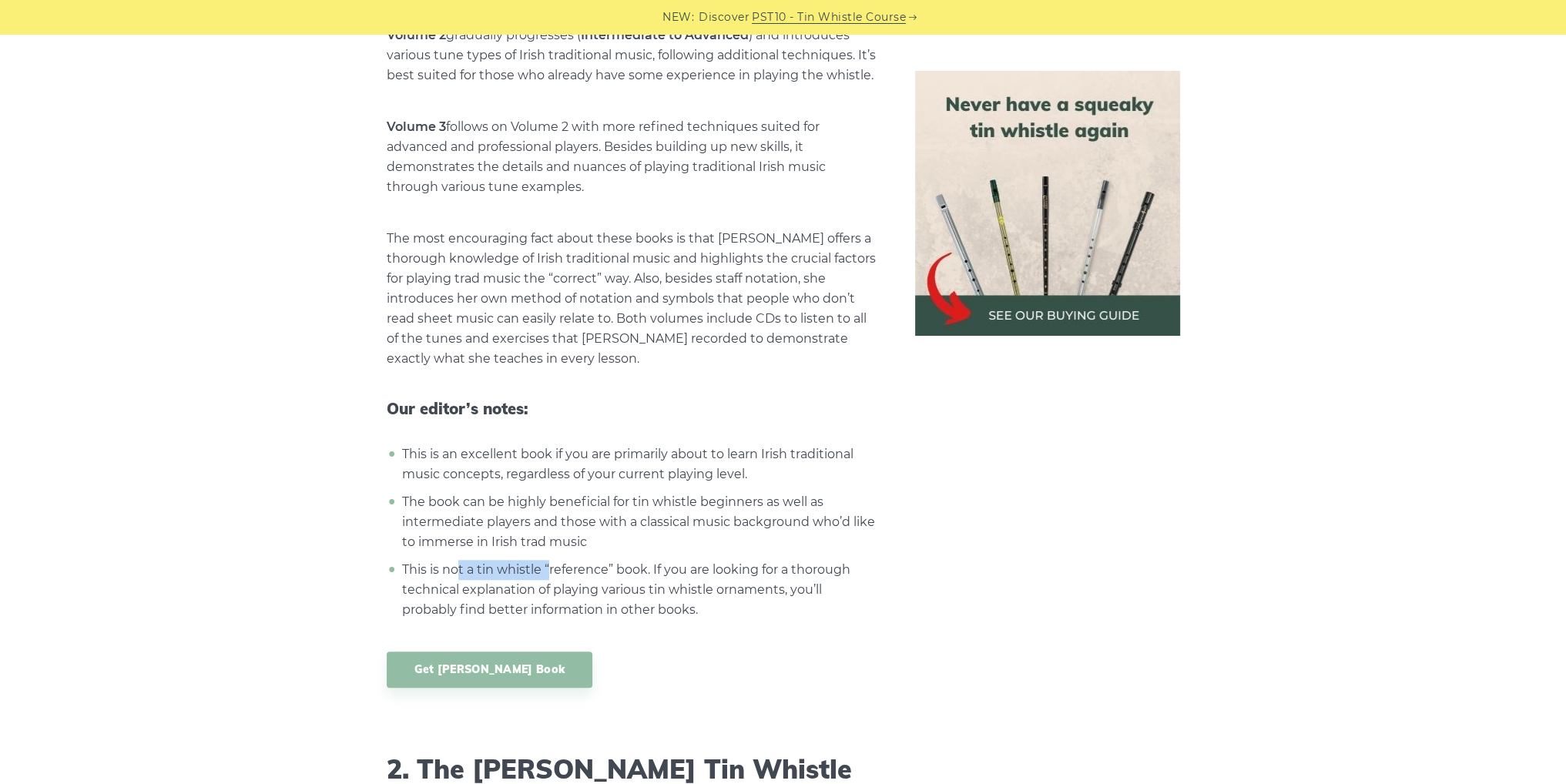
drag, startPoint x: 459, startPoint y: 540, endPoint x: 551, endPoint y: 541, distance: 92.0
click at [551, 560] on li "This is not a tin whistle “reference” book. If you are looking for a thorough t…" at bounding box center [638, 590] width 480 height 60
click at [596, 560] on li "This is not a tin whistle “reference” book. If you are looking for a thorough t…" at bounding box center [638, 590] width 480 height 60
drag, startPoint x: 422, startPoint y: 558, endPoint x: 545, endPoint y: 554, distance: 123.1
click at [545, 560] on li "This is not a tin whistle “reference” book. If you are looking for a thorough t…" at bounding box center [638, 590] width 480 height 60
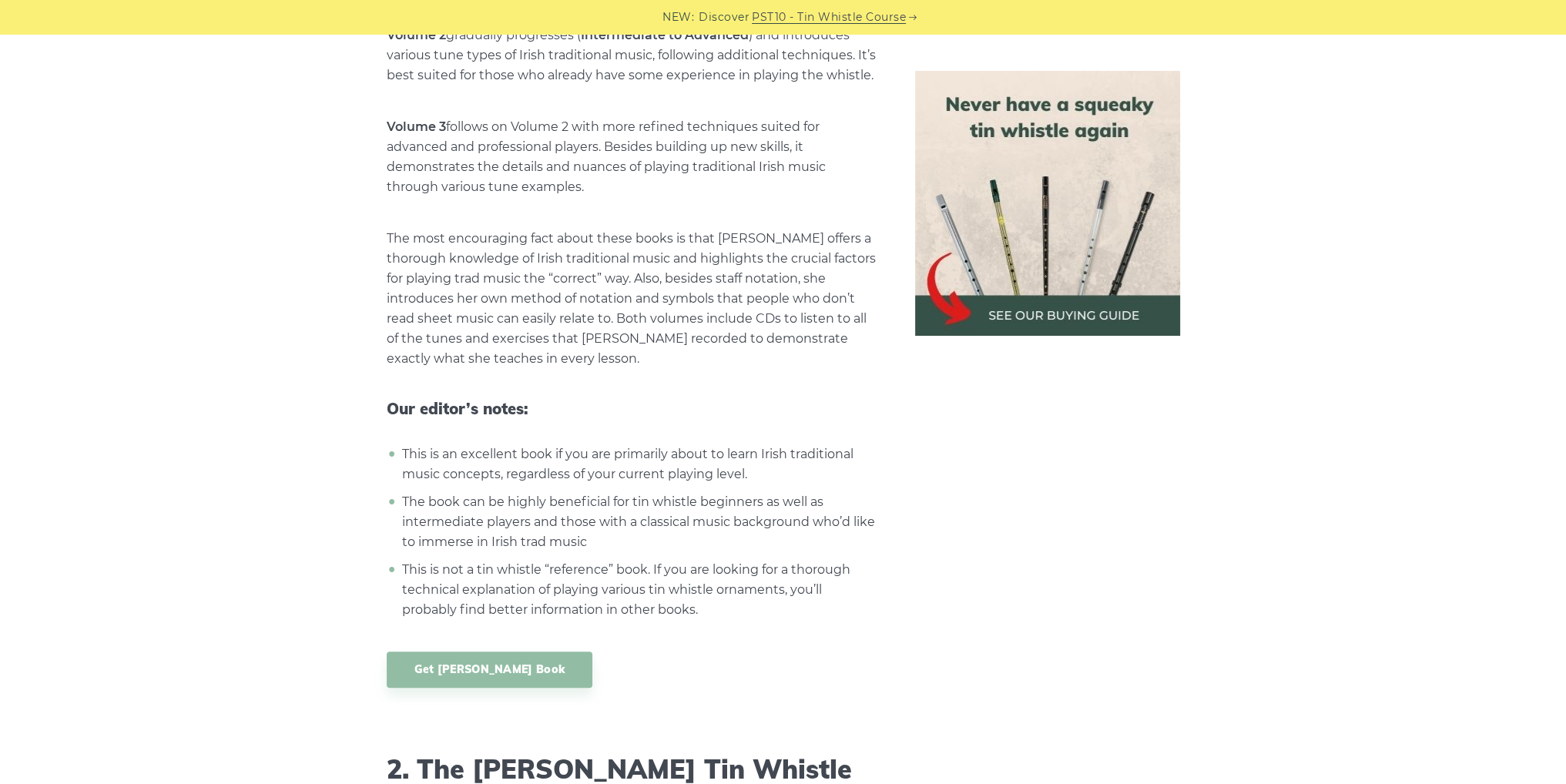
click at [594, 560] on li "This is not a tin whistle “reference” book. If you are looking for a thorough t…" at bounding box center [638, 590] width 480 height 60
click at [536, 652] on link "Get [PERSON_NAME] Book" at bounding box center [490, 669] width 207 height 36
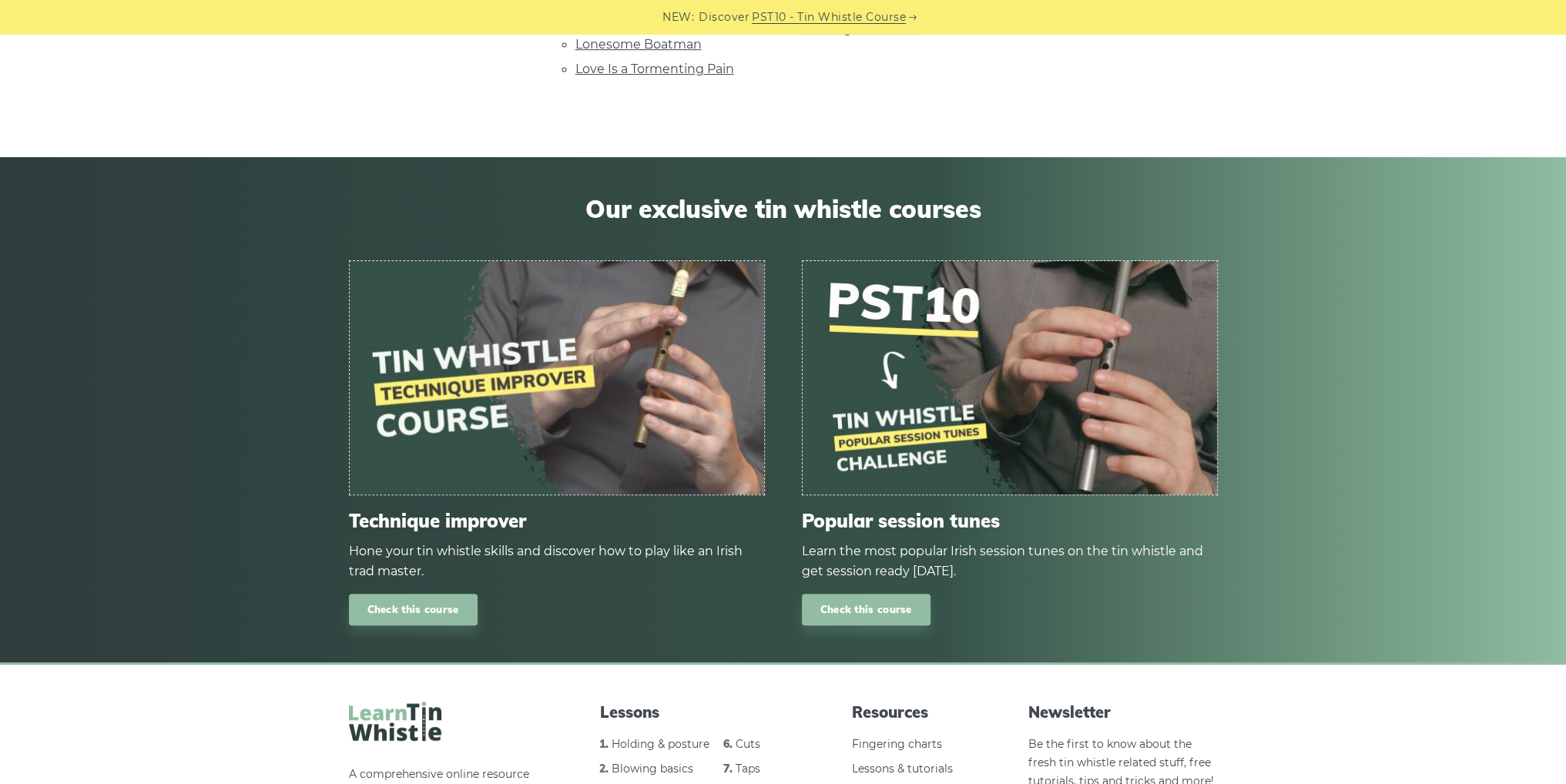
scroll to position [870, 0]
